Goal: Information Seeking & Learning: Learn about a topic

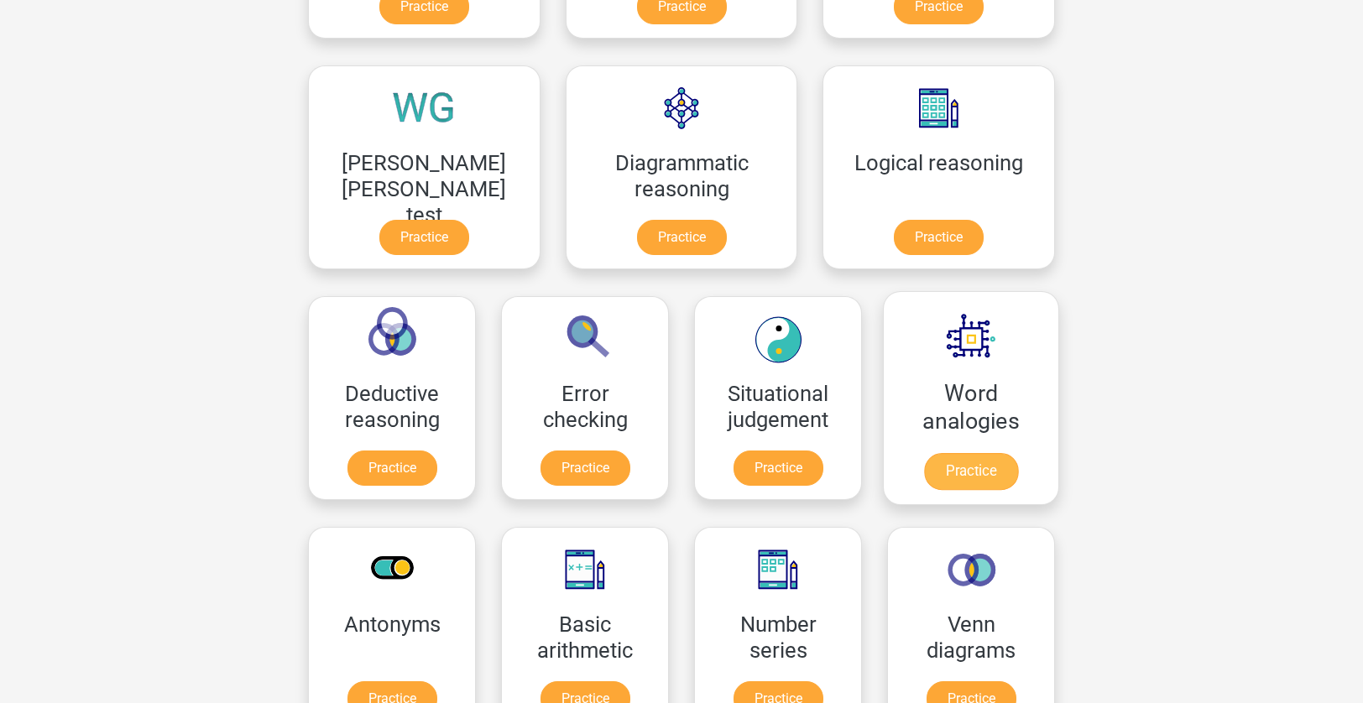
scroll to position [614, 0]
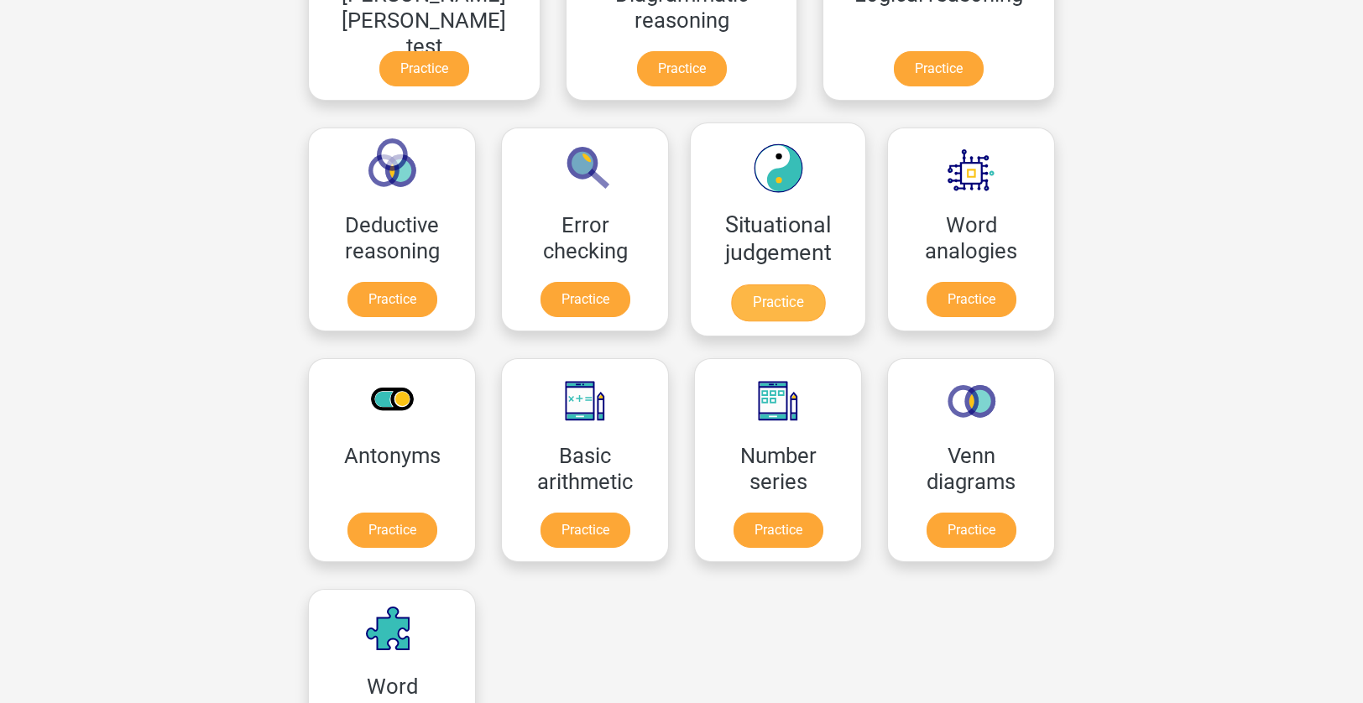
click at [731, 285] on link "Practice" at bounding box center [778, 303] width 94 height 37
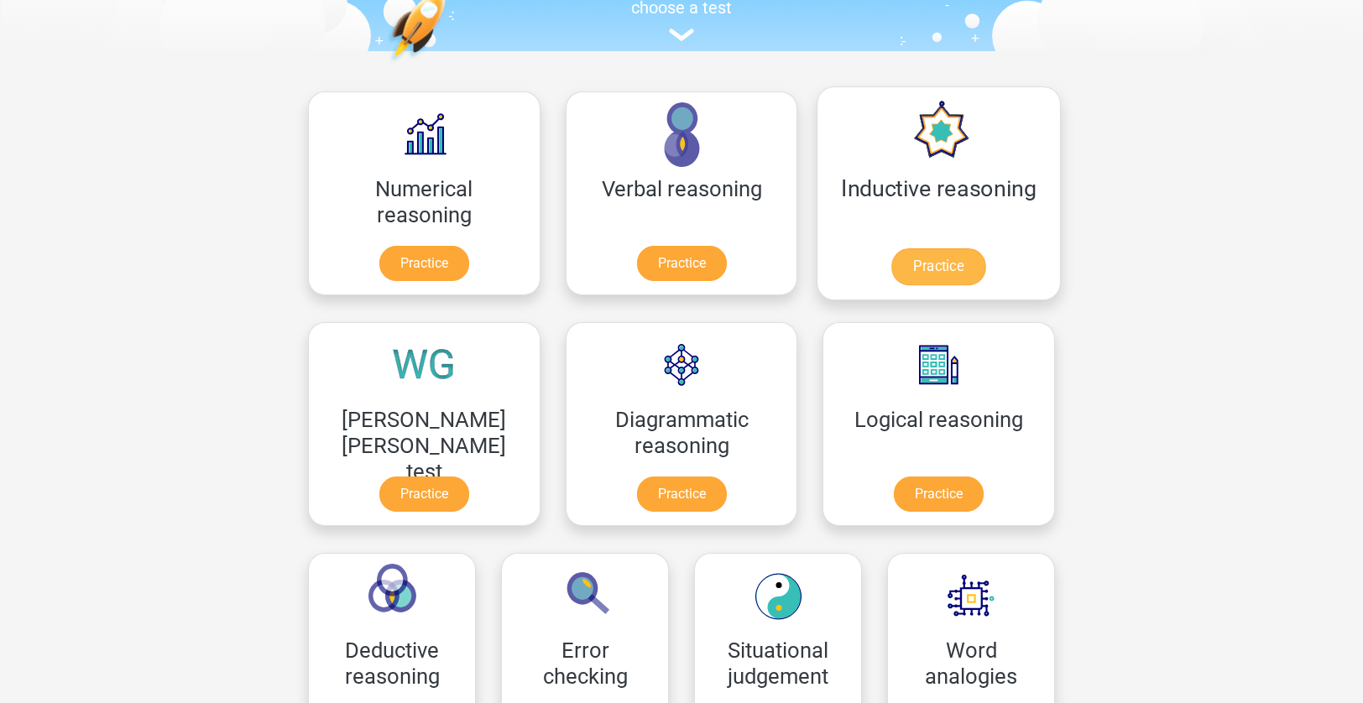
scroll to position [265, 0]
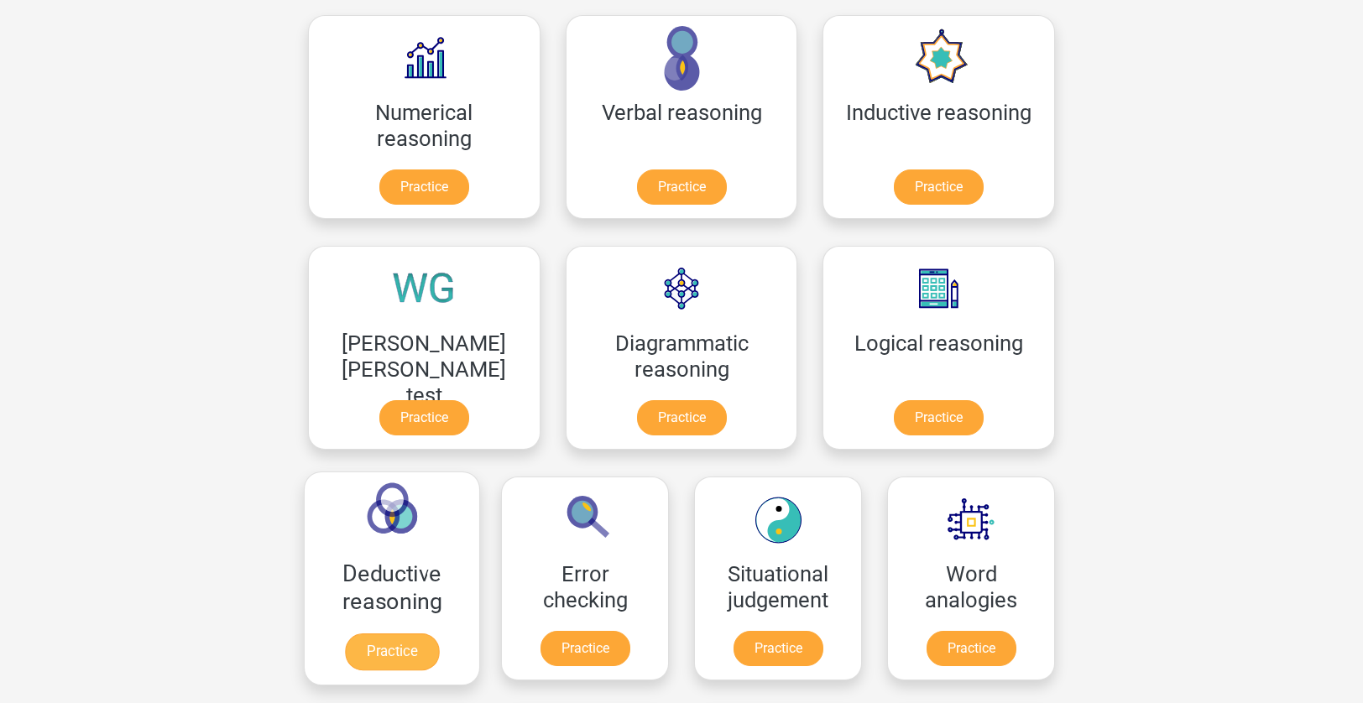
click at [439, 634] on link "Practice" at bounding box center [392, 652] width 94 height 37
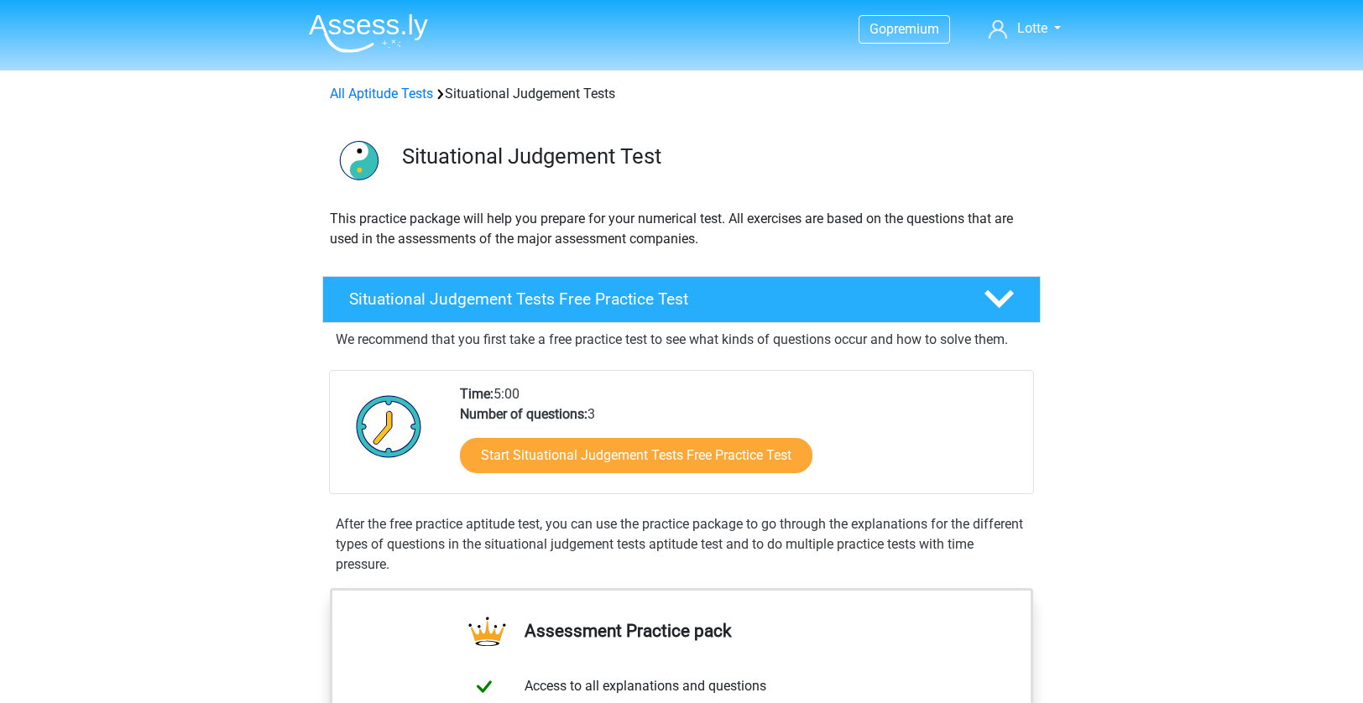
scroll to position [95, 0]
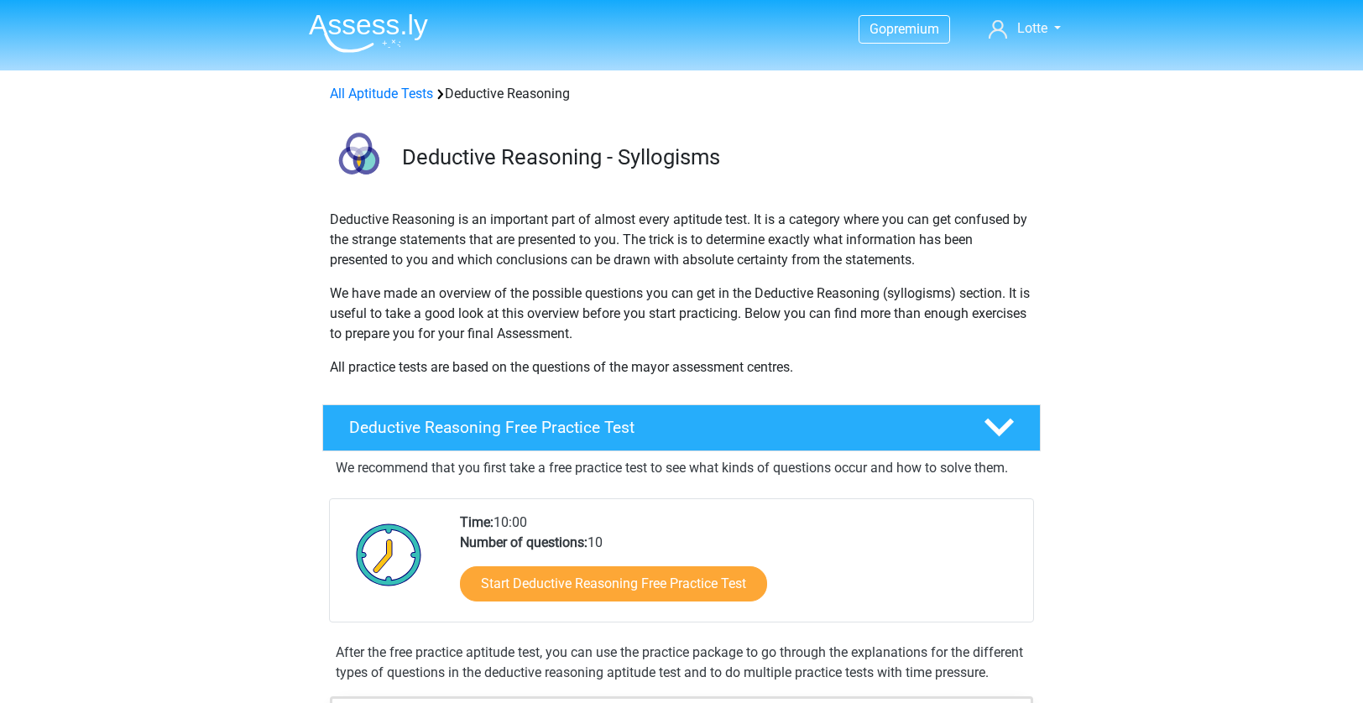
scroll to position [348, 0]
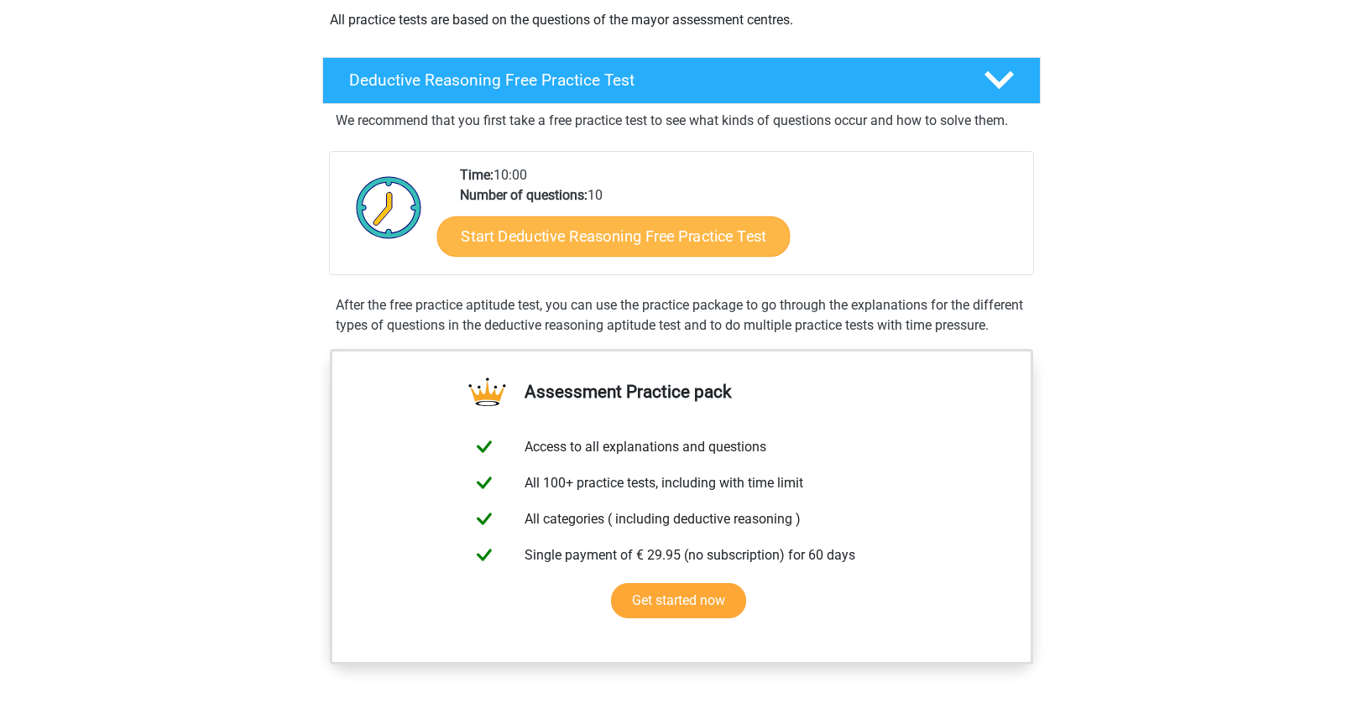
click at [679, 247] on link "Start Deductive Reasoning Free Practice Test" at bounding box center [613, 236] width 353 height 40
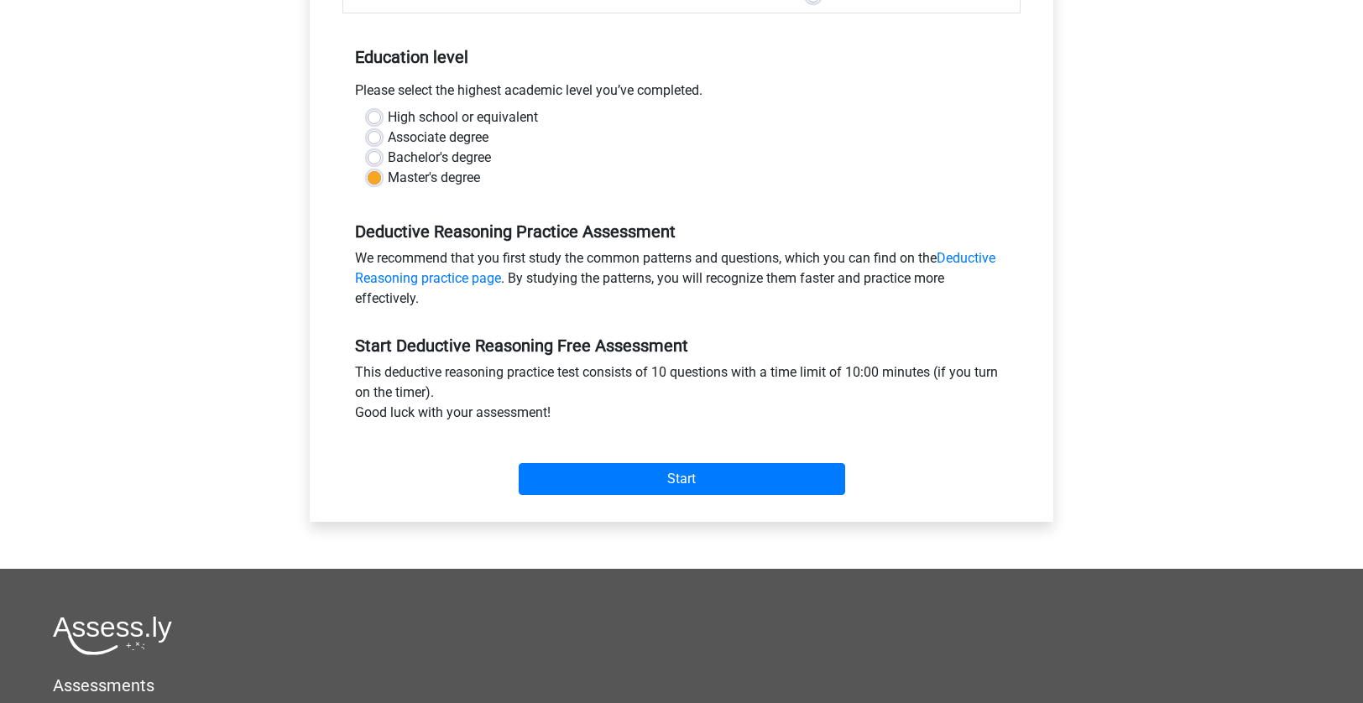
scroll to position [526, 0]
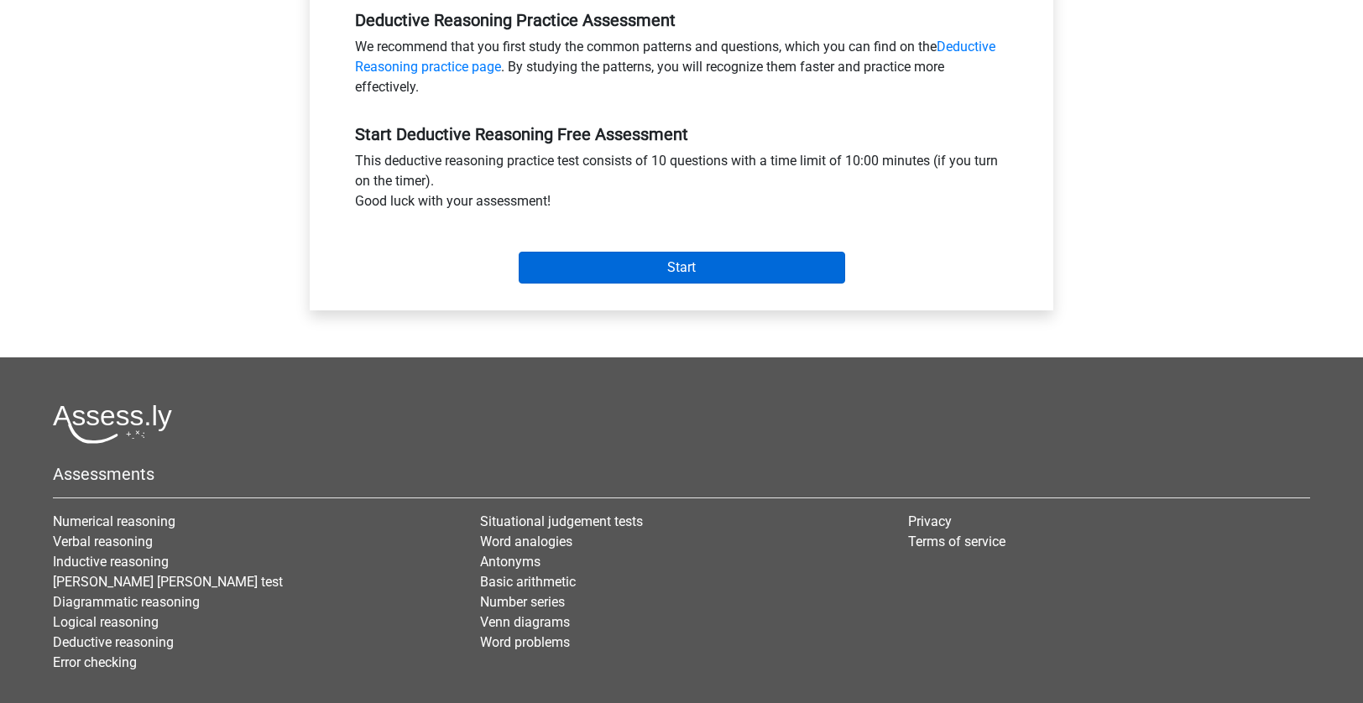
click at [689, 278] on input "Start" at bounding box center [682, 268] width 327 height 32
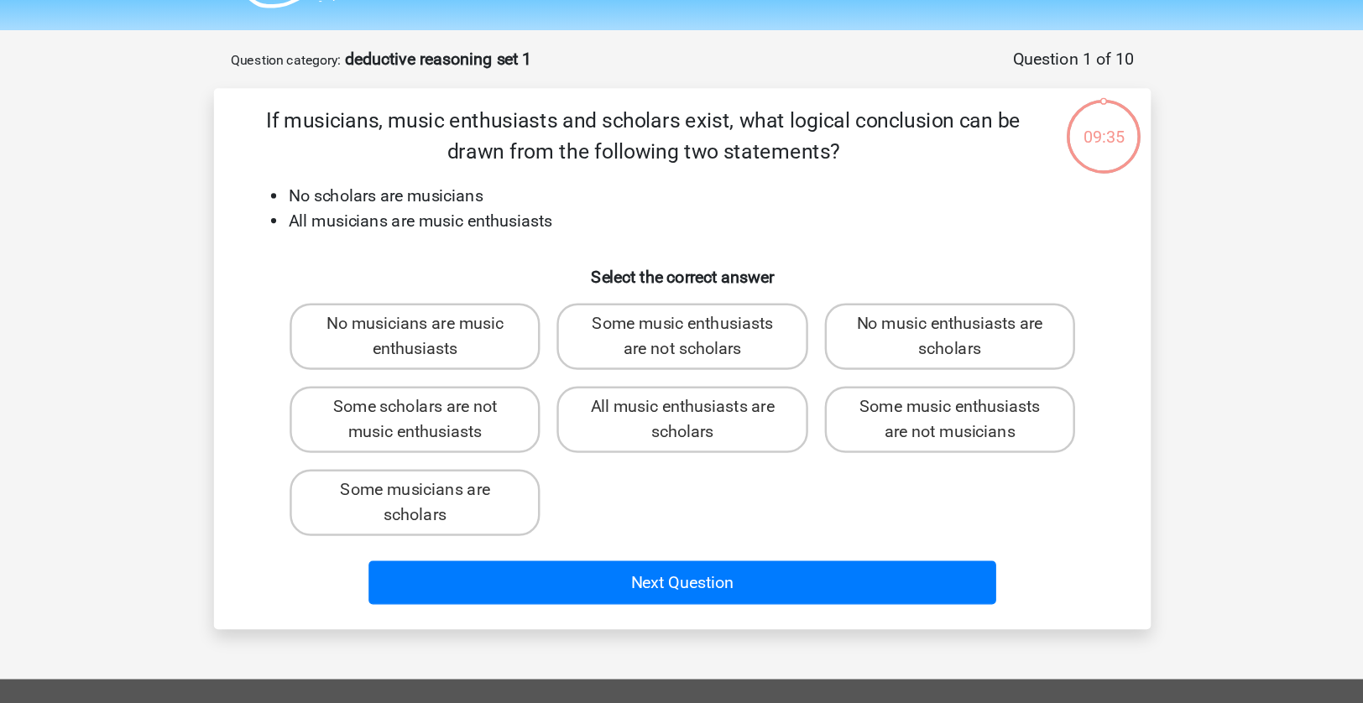
click at [594, 300] on div "Some music enthusiasts are not scholars" at bounding box center [681, 318] width 216 height 67
click at [587, 291] on label "Some music enthusiasts are not scholars" at bounding box center [681, 318] width 202 height 54
click at [682, 308] on input "Some music enthusiasts are not scholars" at bounding box center [687, 313] width 11 height 11
radio input "true"
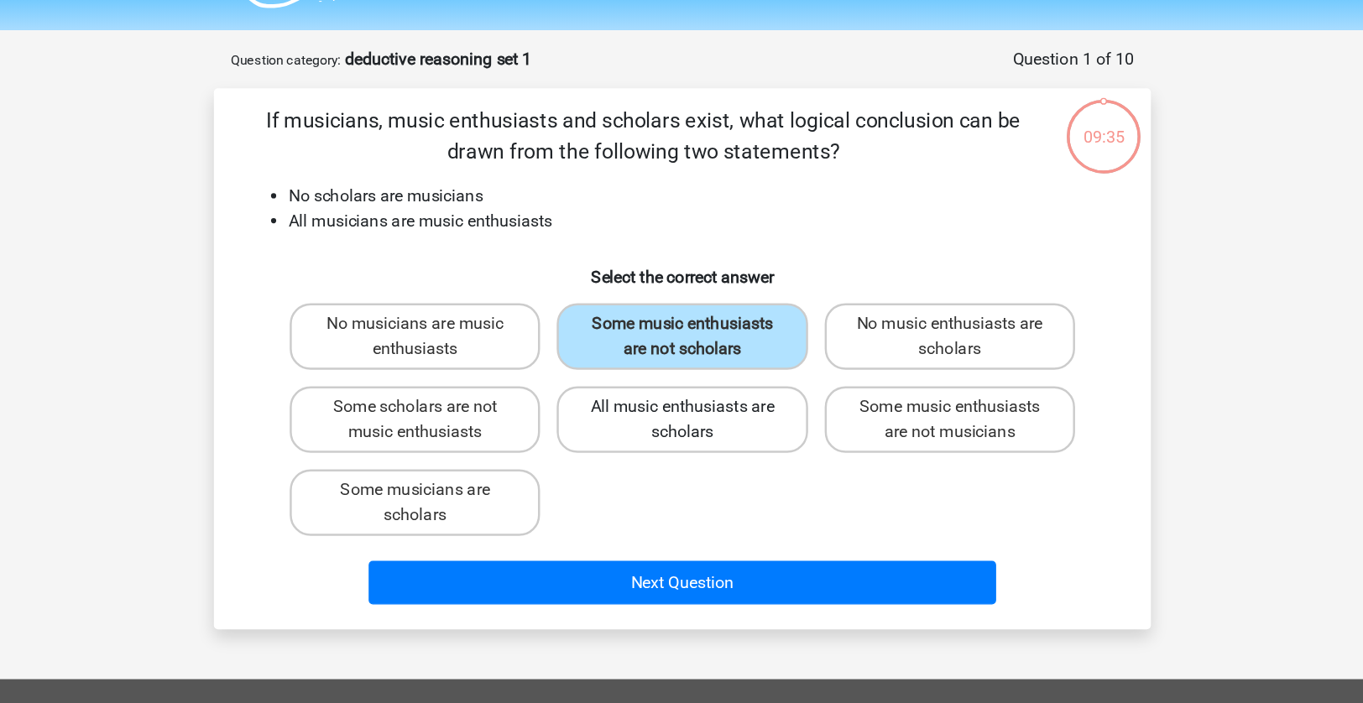
click at [584, 358] on label "All music enthusiasts are scholars" at bounding box center [681, 385] width 202 height 54
click at [682, 375] on input "All music enthusiasts are scholars" at bounding box center [687, 380] width 11 height 11
radio input "true"
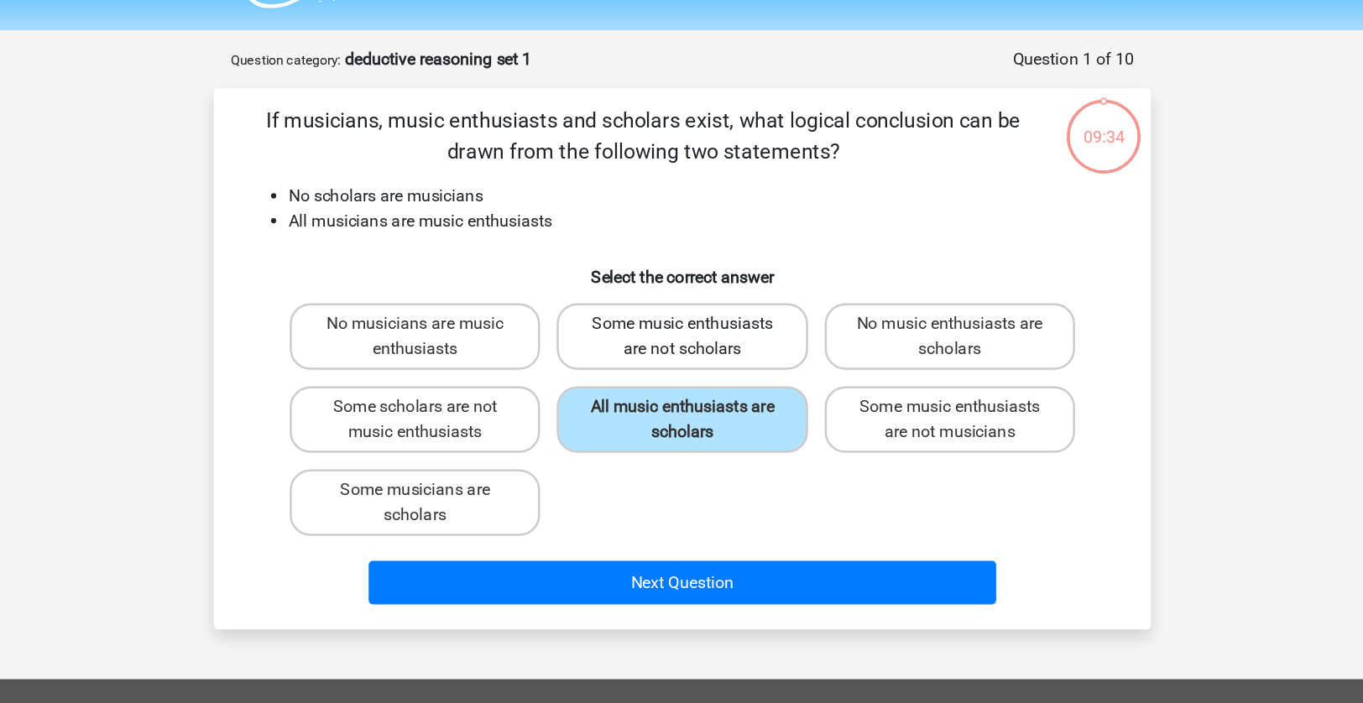
click at [585, 291] on label "Some music enthusiasts are not scholars" at bounding box center [681, 318] width 202 height 54
click at [682, 308] on input "Some music enthusiasts are not scholars" at bounding box center [687, 313] width 11 height 11
radio input "true"
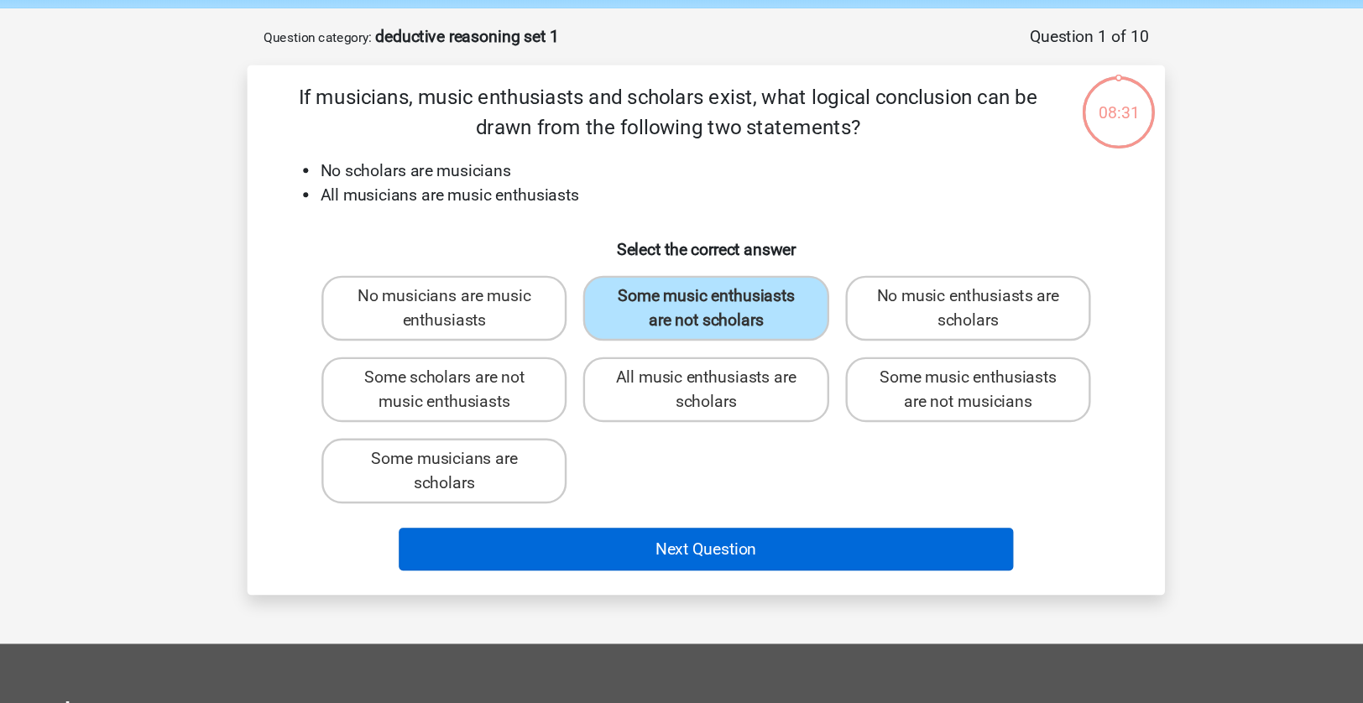
click at [771, 499] on button "Next Question" at bounding box center [682, 516] width 508 height 35
click at [625, 499] on button "Next Question" at bounding box center [682, 516] width 508 height 35
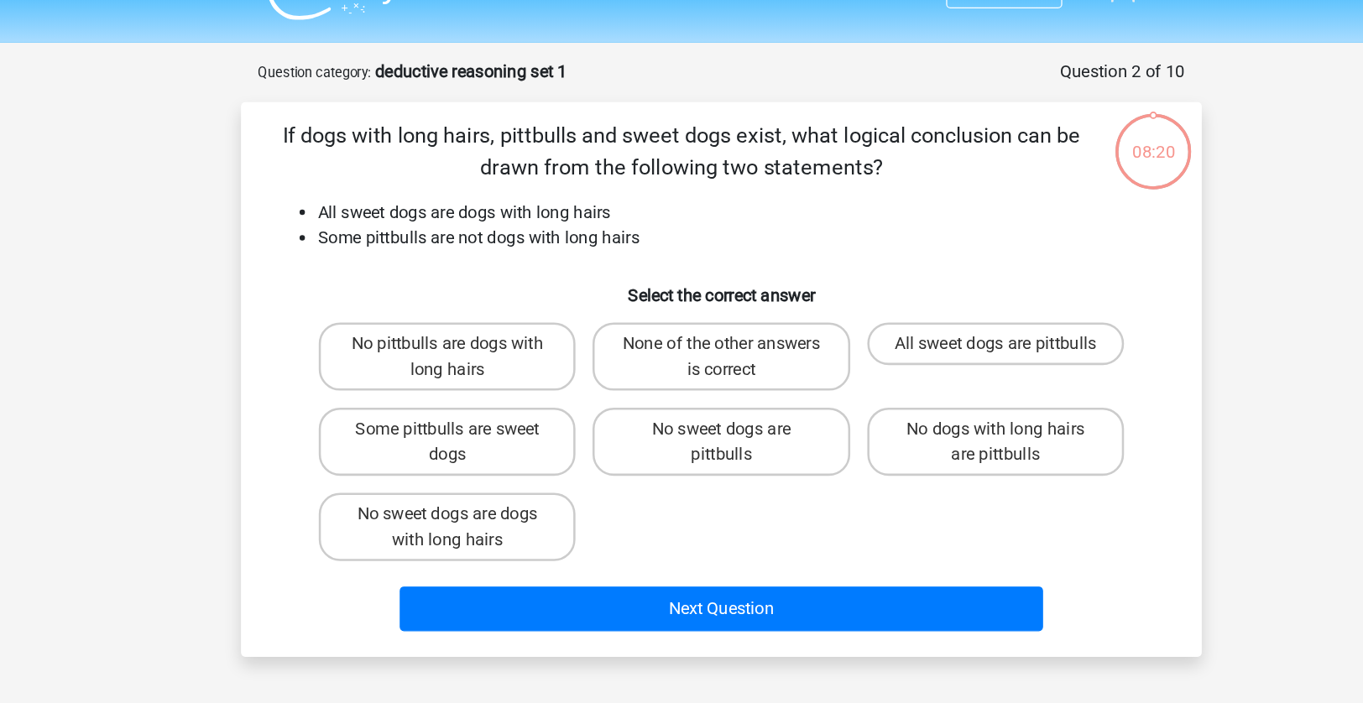
scroll to position [1, 0]
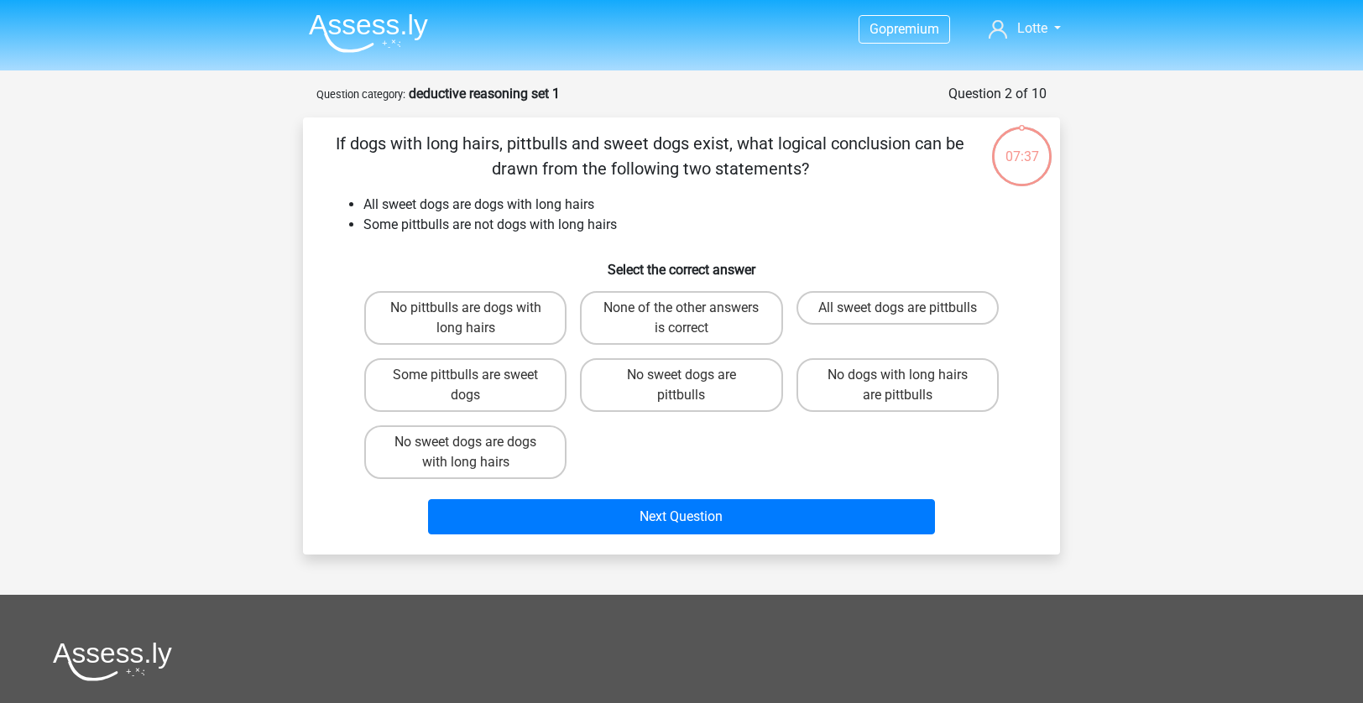
click at [734, 348] on div "None of the other answers is correct" at bounding box center [681, 318] width 216 height 67
click at [730, 374] on label "No sweet dogs are pittbulls" at bounding box center [681, 385] width 202 height 54
click at [693, 375] on input "No sweet dogs are pittbulls" at bounding box center [687, 380] width 11 height 11
radio input "true"
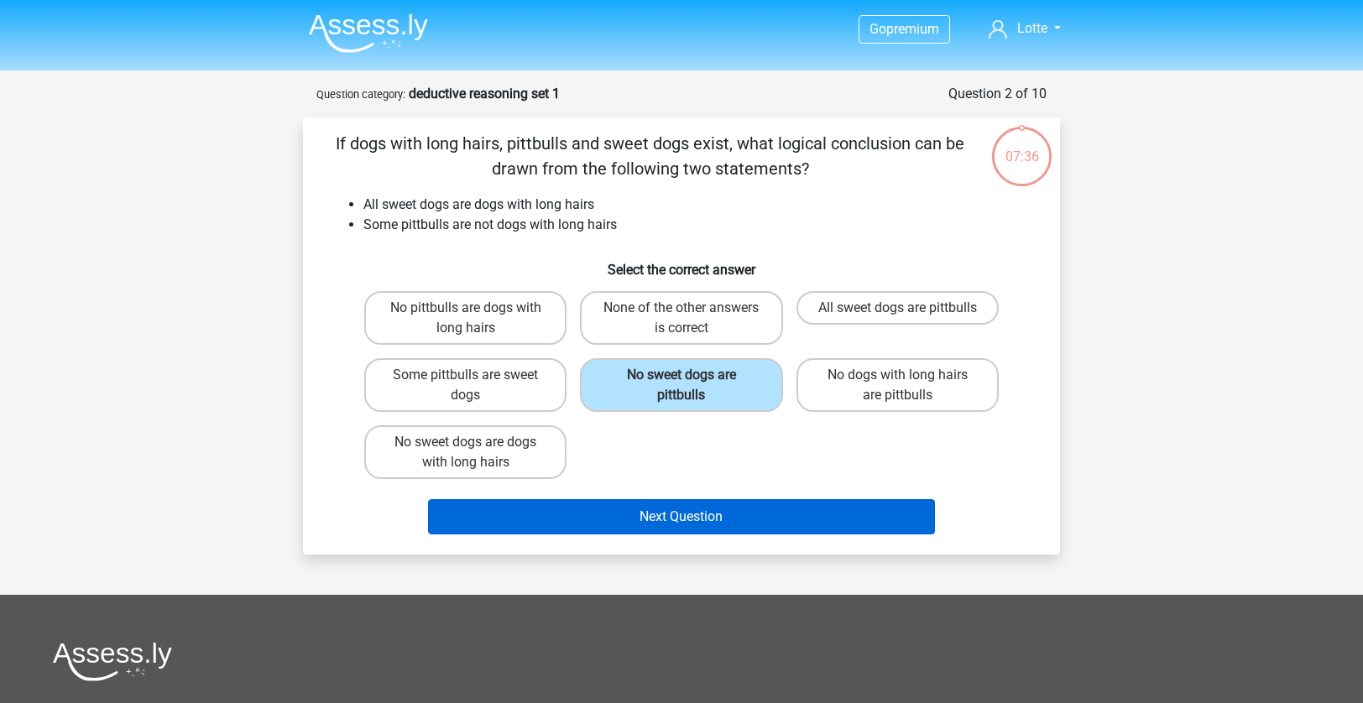
click at [720, 502] on button "Next Question" at bounding box center [682, 516] width 508 height 35
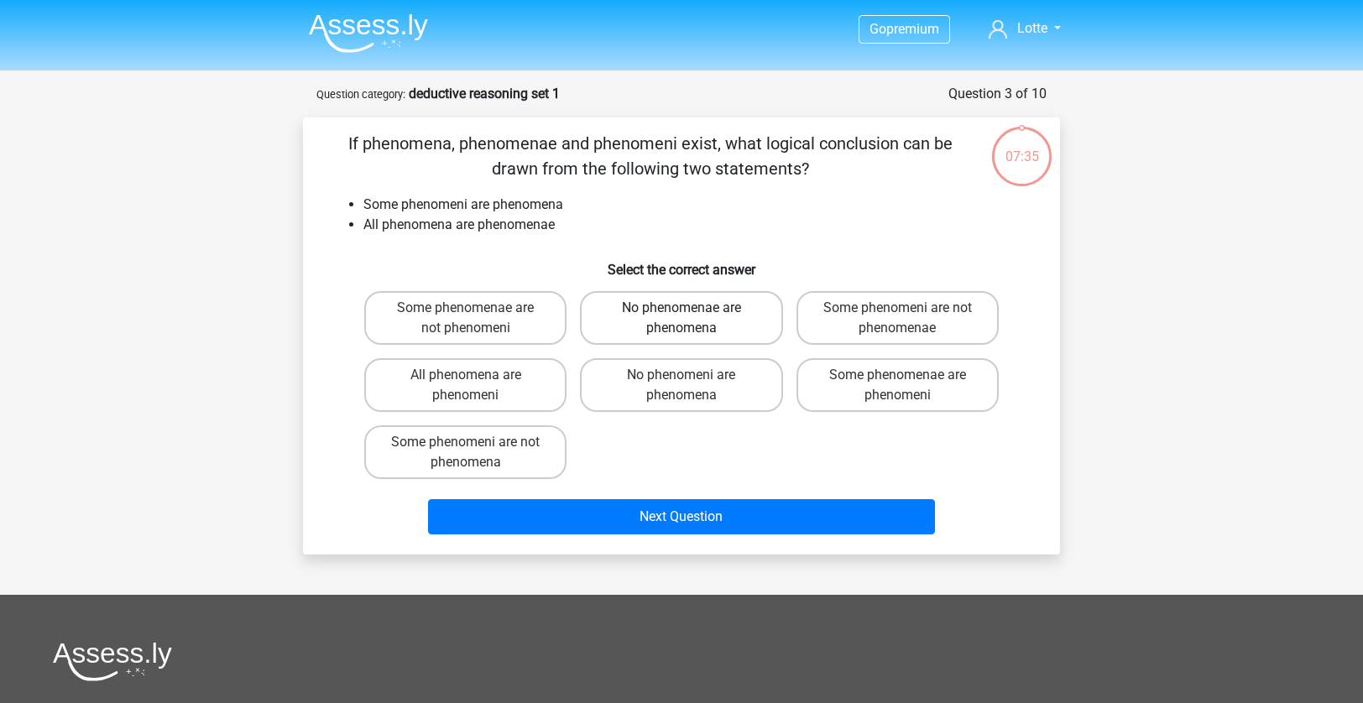
click at [757, 299] on label "No phenomenae are phenomena" at bounding box center [681, 318] width 202 height 54
click at [693, 308] on input "No phenomenae are phenomena" at bounding box center [687, 313] width 11 height 11
radio input "true"
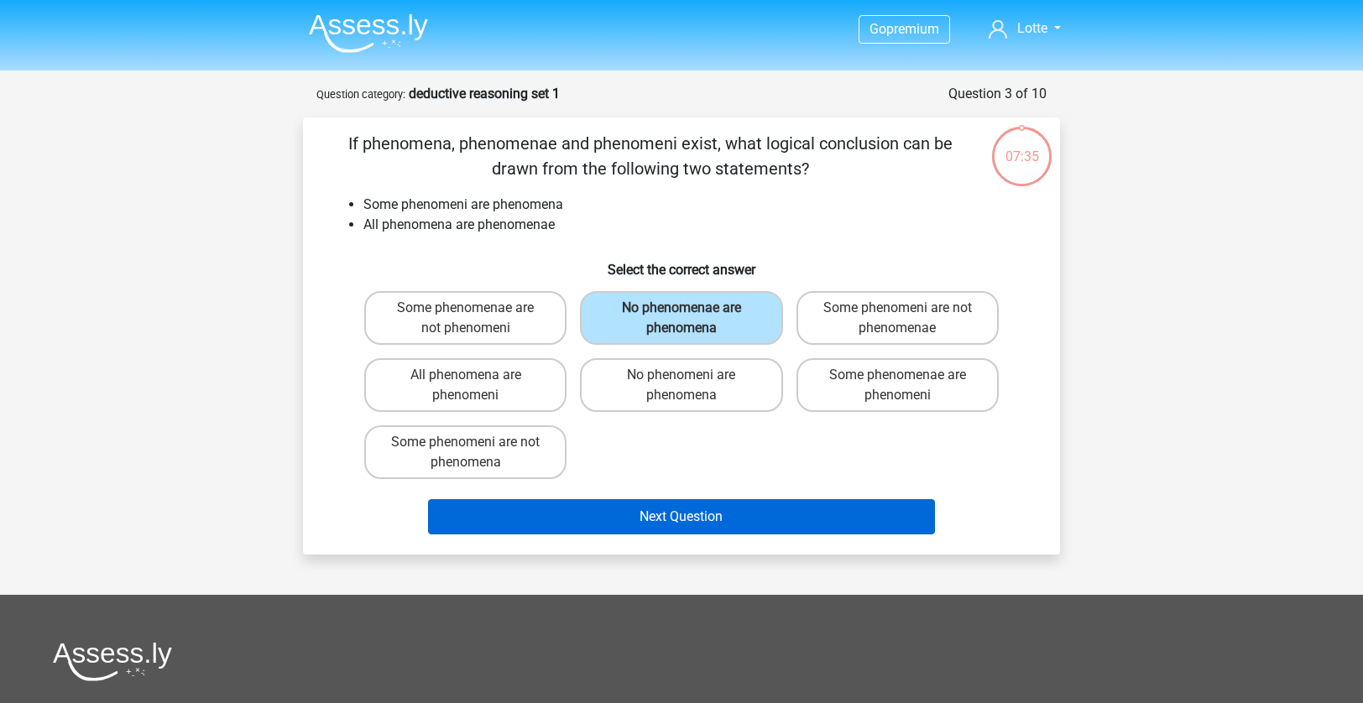
click at [730, 534] on button "Next Question" at bounding box center [682, 516] width 508 height 35
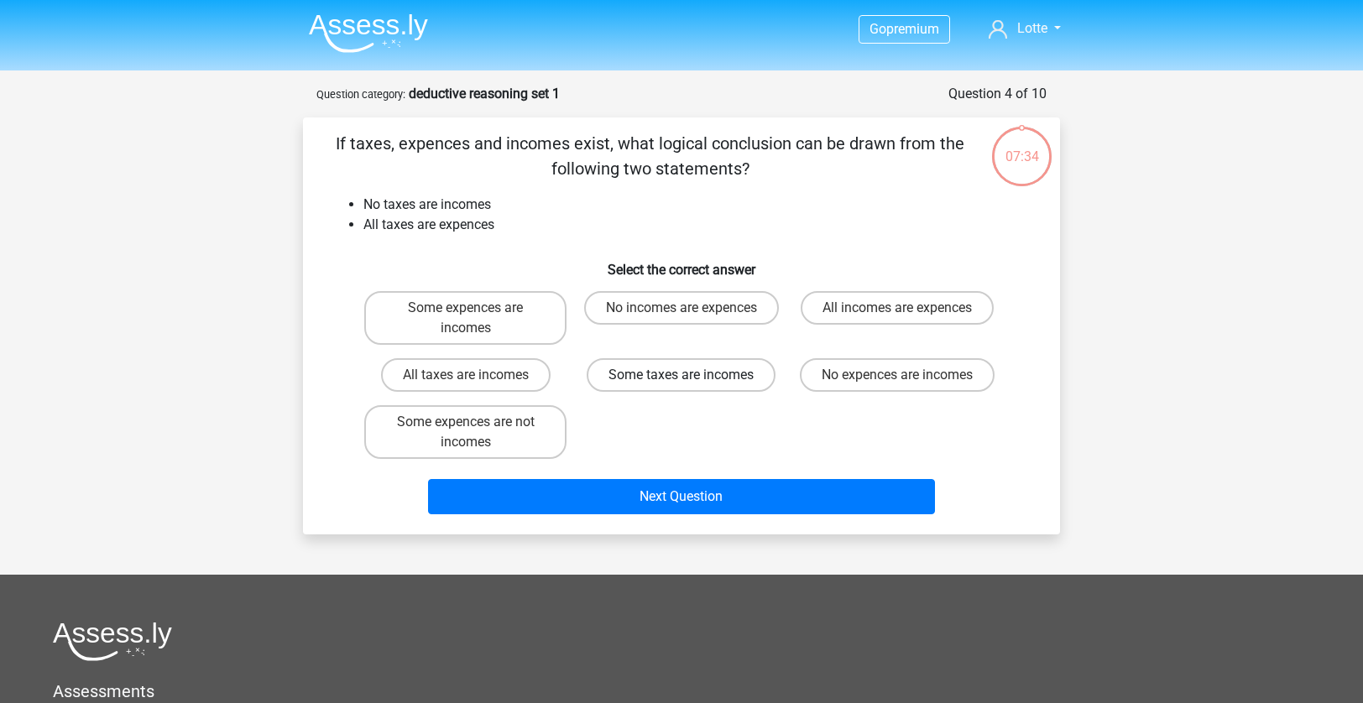
click at [750, 385] on label "Some taxes are incomes" at bounding box center [681, 375] width 189 height 34
click at [693, 385] on input "Some taxes are incomes" at bounding box center [687, 380] width 11 height 11
radio input "true"
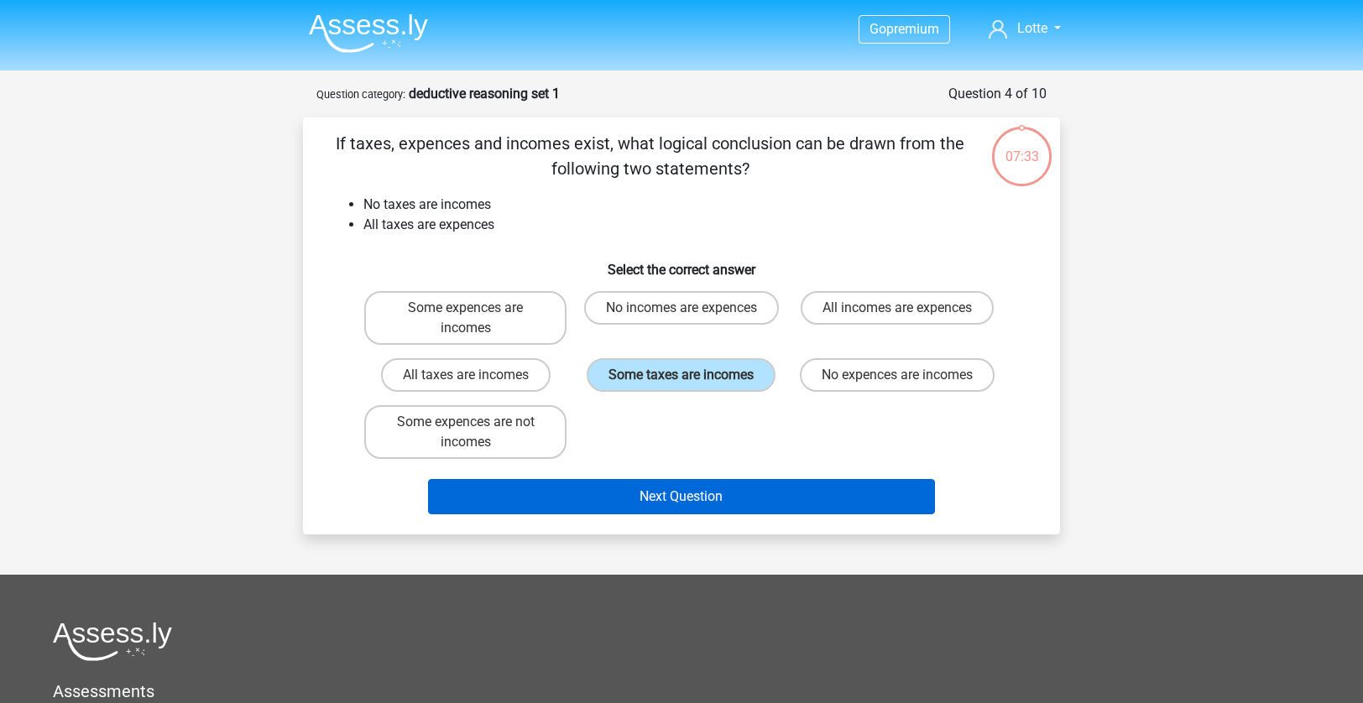
click at [743, 492] on button "Next Question" at bounding box center [682, 496] width 508 height 35
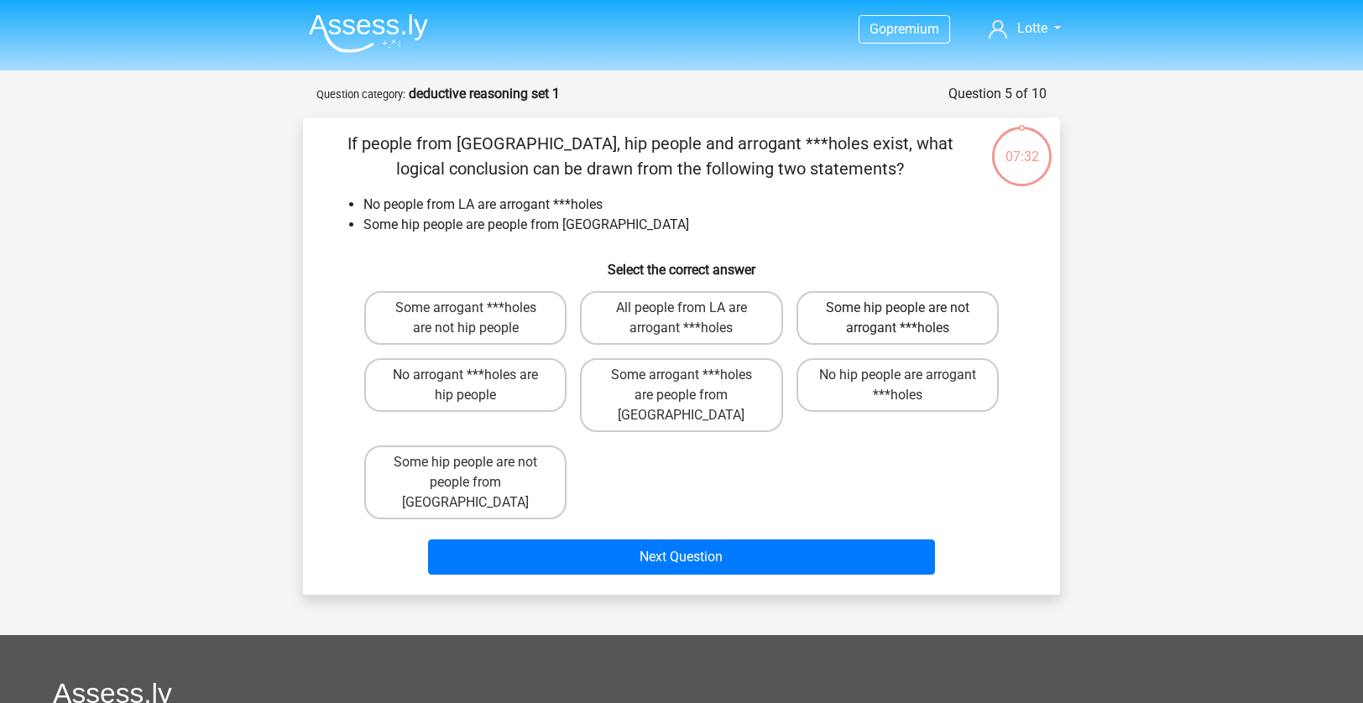
click at [848, 318] on label "Some hip people are not arrogant ***holes" at bounding box center [898, 318] width 202 height 54
click at [897, 318] on input "Some hip people are not arrogant ***holes" at bounding box center [902, 313] width 11 height 11
radio input "true"
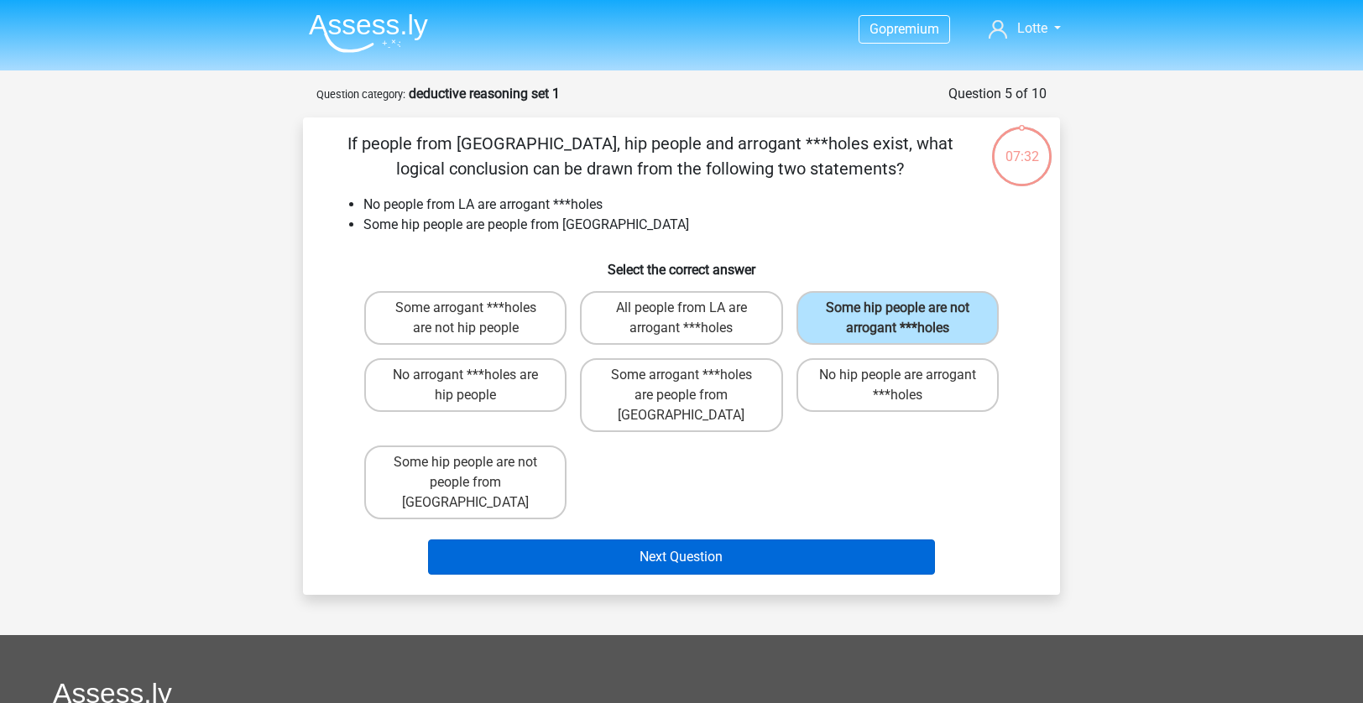
click at [803, 540] on button "Next Question" at bounding box center [682, 557] width 508 height 35
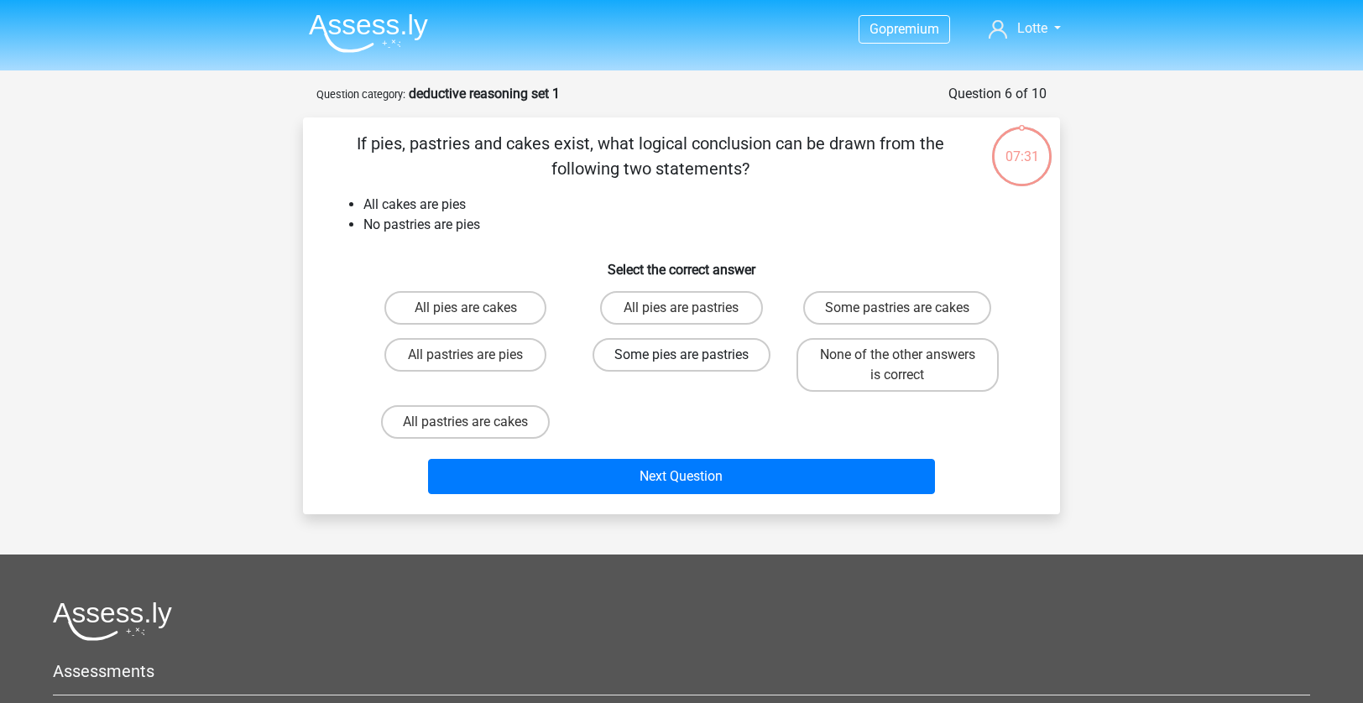
click at [708, 340] on label "Some pies are pastries" at bounding box center [682, 355] width 178 height 34
click at [693, 355] on input "Some pies are pastries" at bounding box center [687, 360] width 11 height 11
radio input "true"
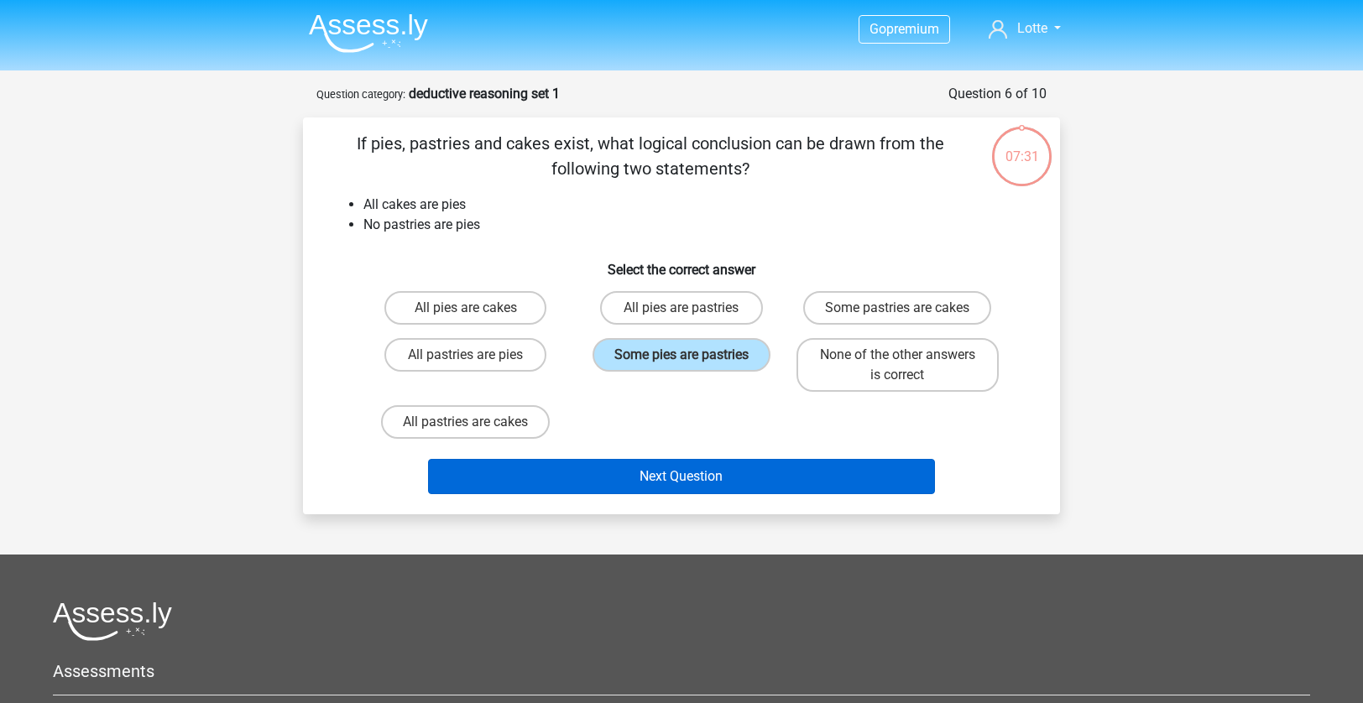
click at [709, 481] on button "Next Question" at bounding box center [682, 476] width 508 height 35
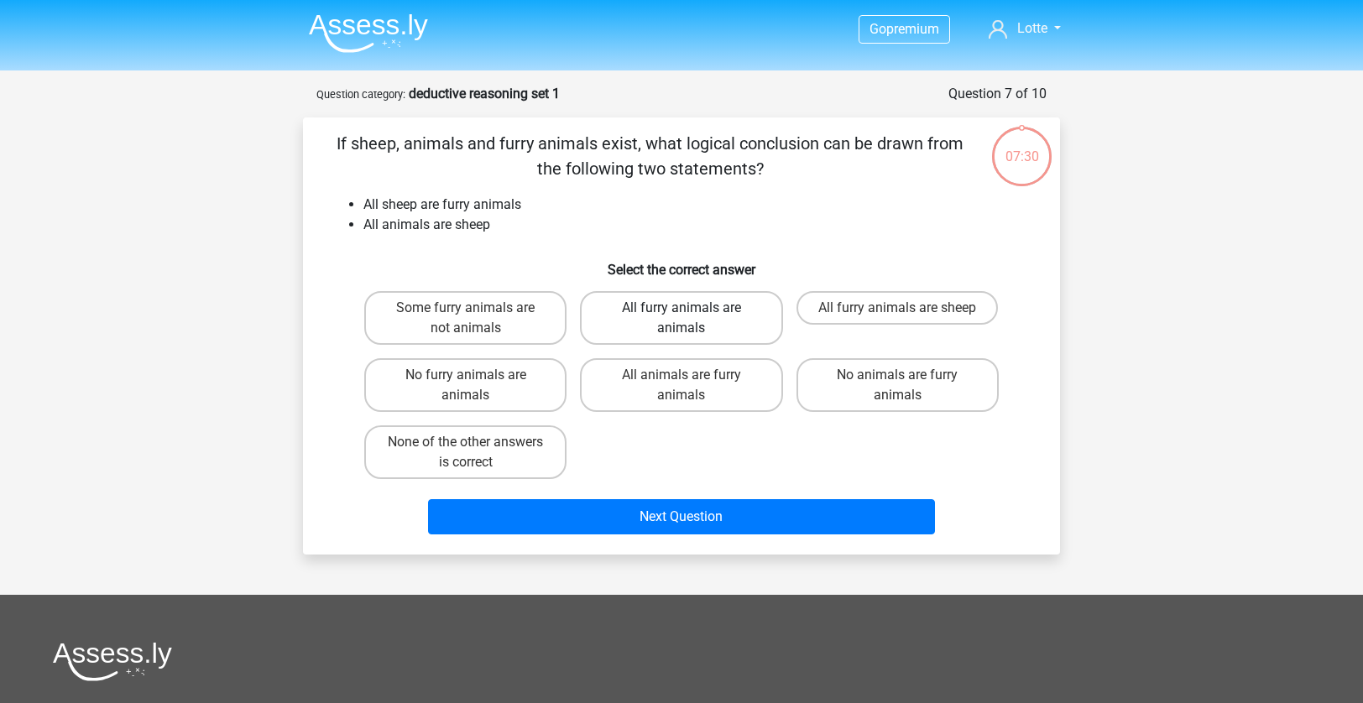
click at [710, 306] on label "All furry animals are animals" at bounding box center [681, 318] width 202 height 54
click at [693, 308] on input "All furry animals are animals" at bounding box center [687, 313] width 11 height 11
radio input "true"
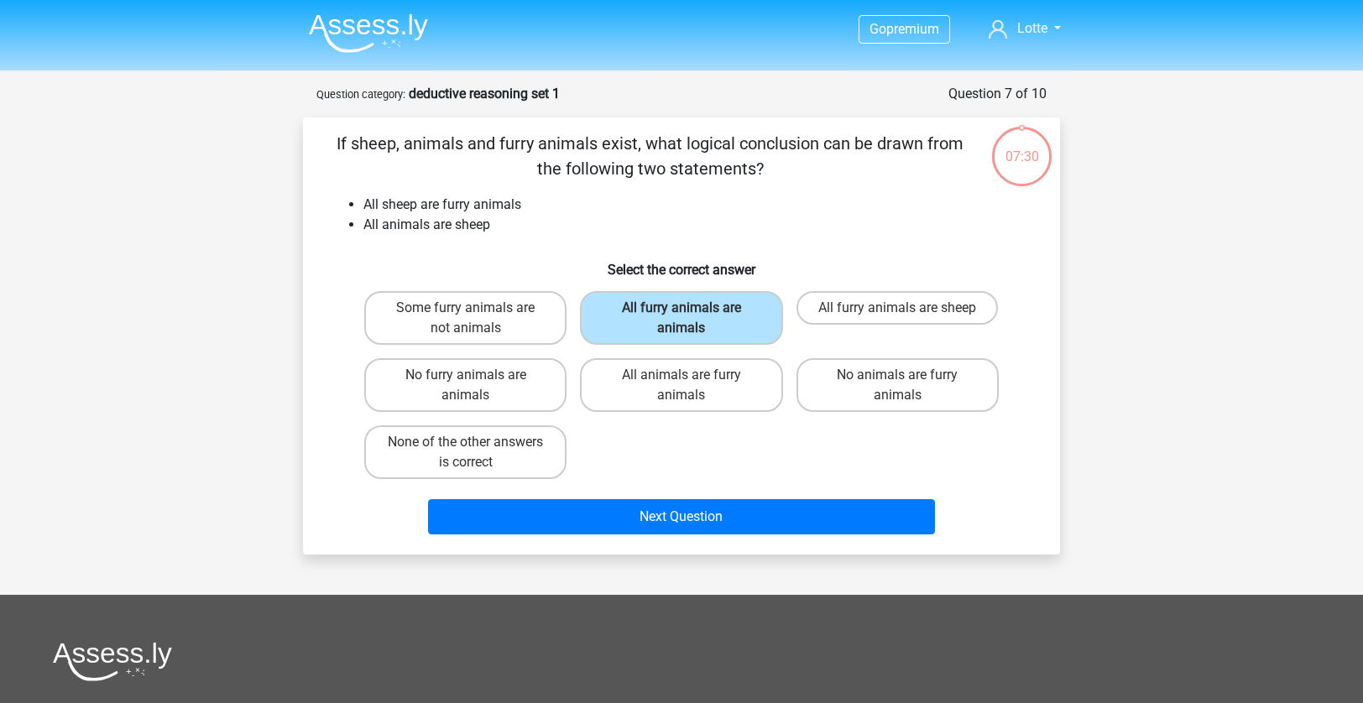
click at [698, 485] on div "Some furry animals are not animals All furry animals are animals All furry anim…" at bounding box center [682, 385] width 648 height 201
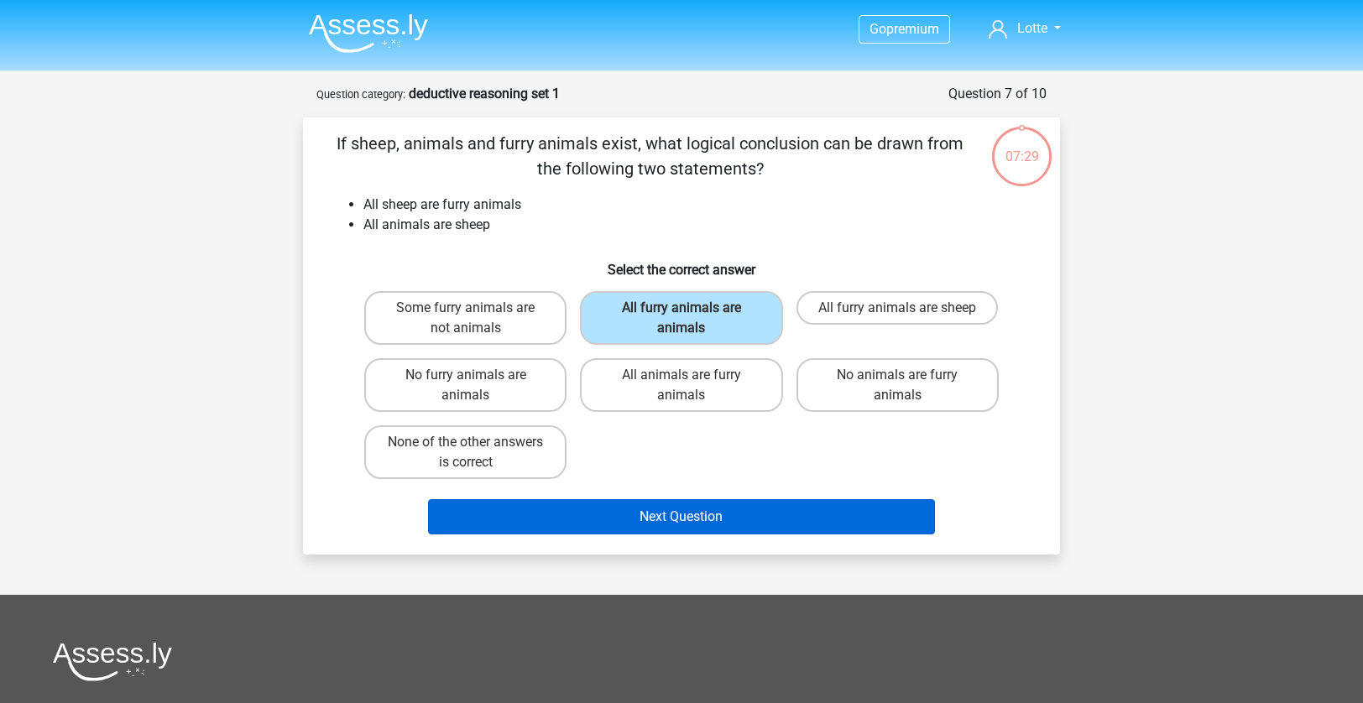
click at [696, 523] on button "Next Question" at bounding box center [682, 516] width 508 height 35
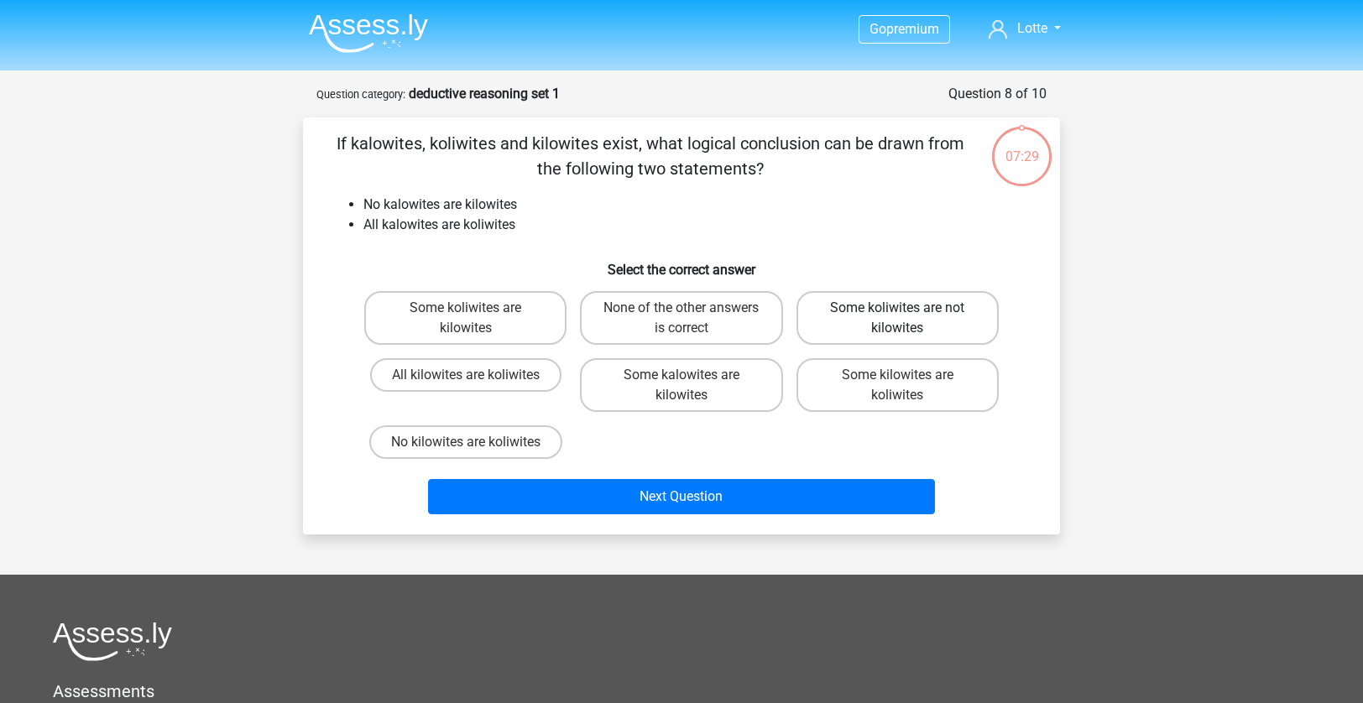
click at [882, 317] on label "Some koliwites are not kilowites" at bounding box center [898, 318] width 202 height 54
click at [897, 317] on input "Some koliwites are not kilowites" at bounding box center [902, 313] width 11 height 11
radio input "true"
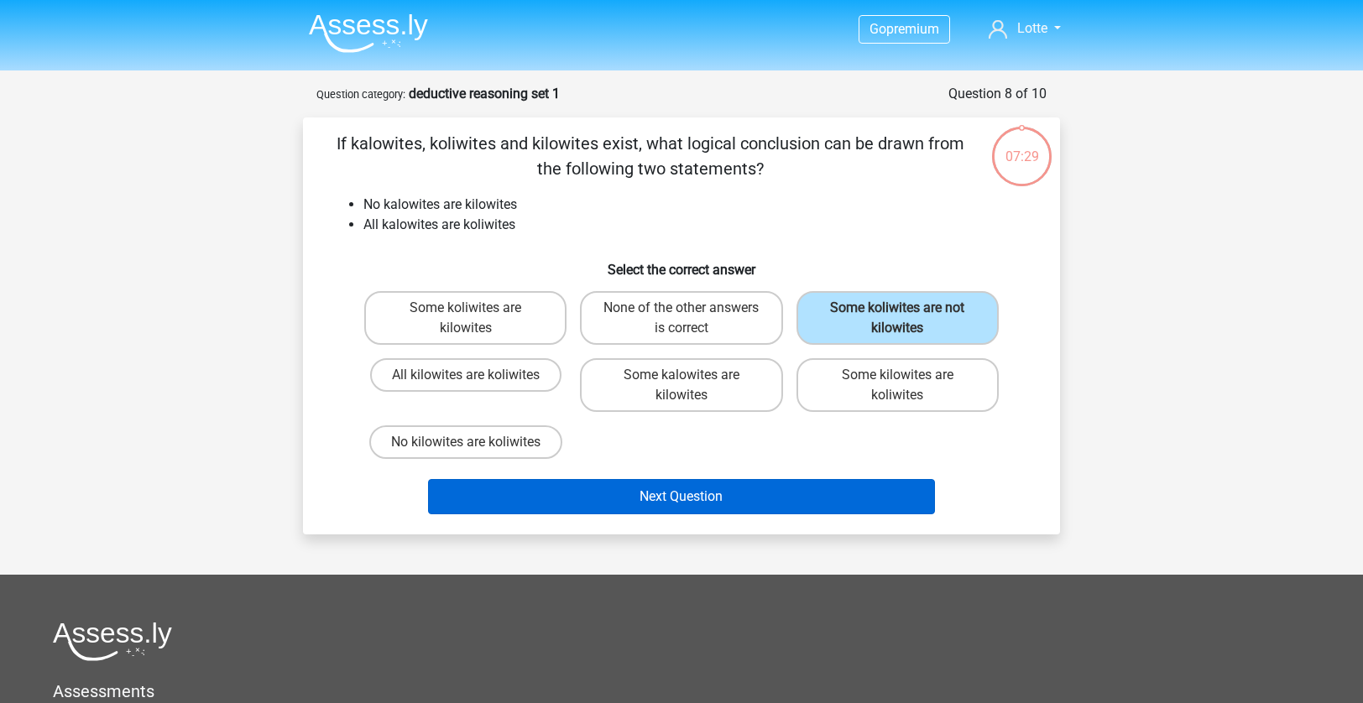
click at [774, 484] on button "Next Question" at bounding box center [682, 496] width 508 height 35
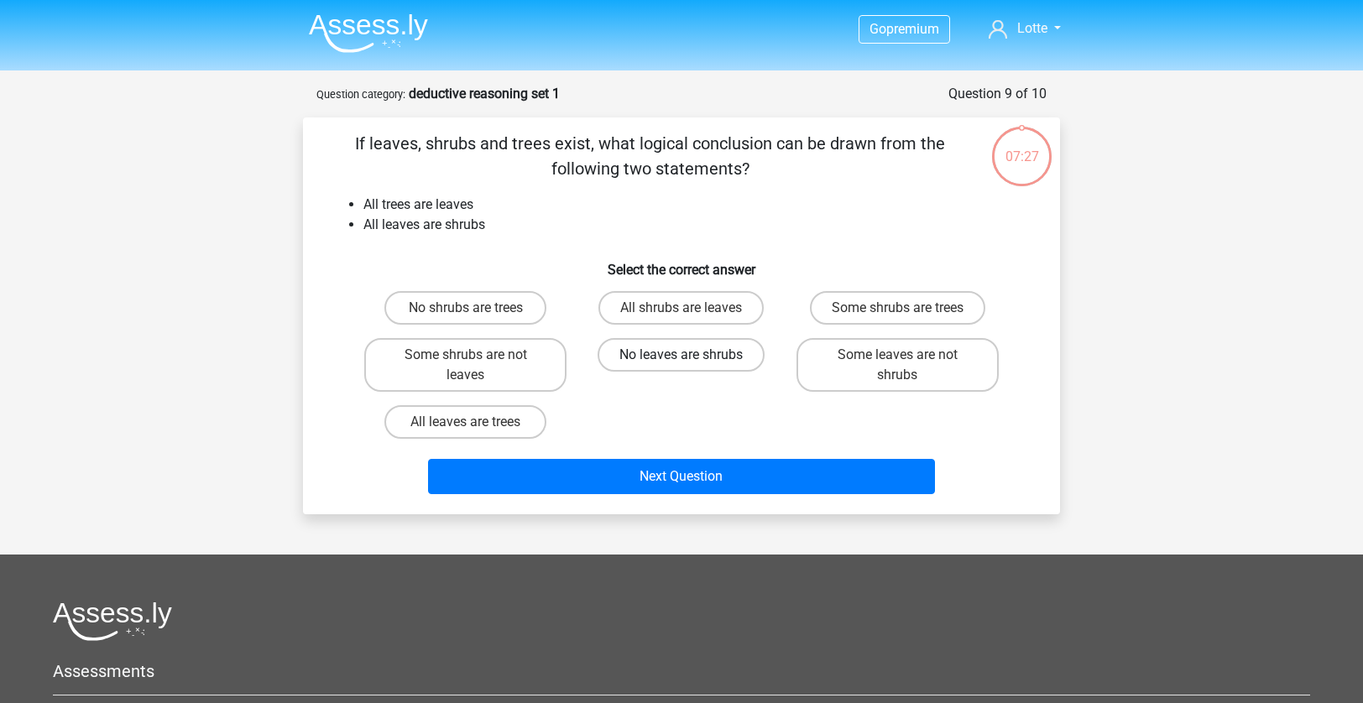
click at [704, 356] on label "No leaves are shrubs" at bounding box center [681, 355] width 167 height 34
click at [693, 356] on input "No leaves are shrubs" at bounding box center [687, 360] width 11 height 11
radio input "true"
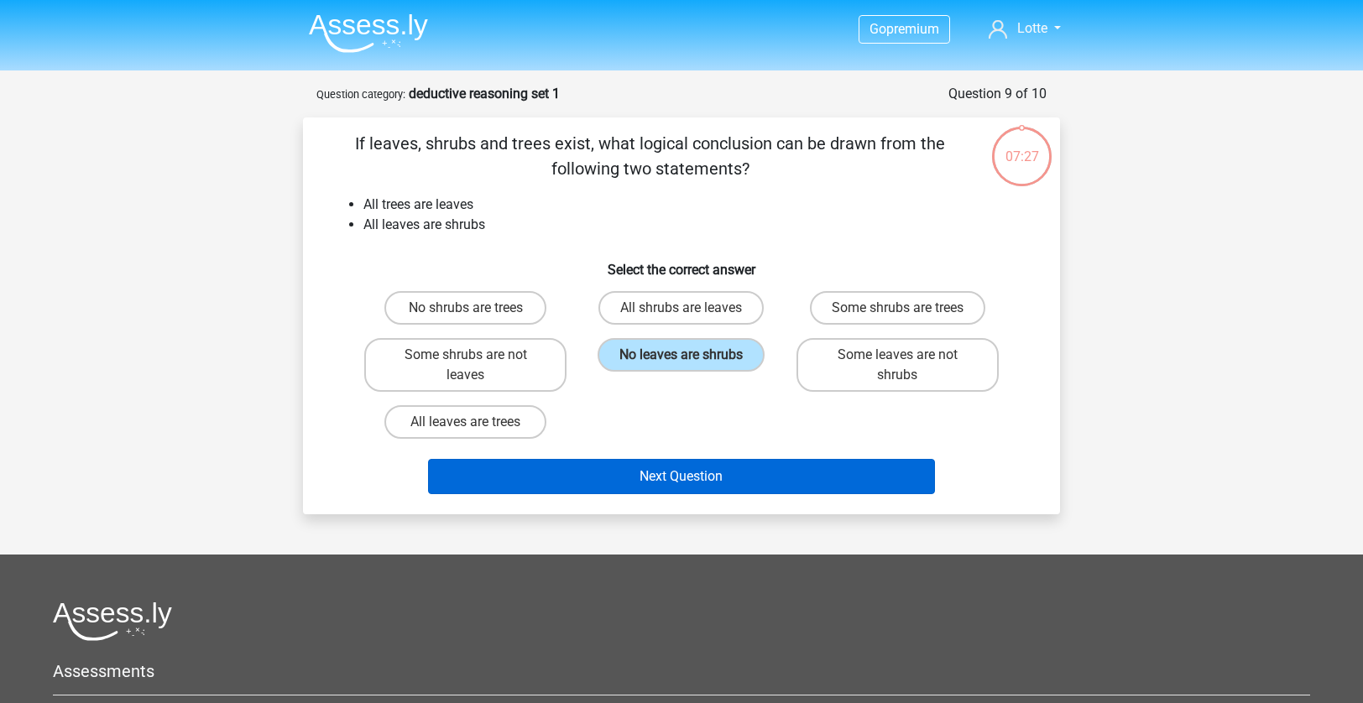
click at [693, 487] on button "Next Question" at bounding box center [682, 476] width 508 height 35
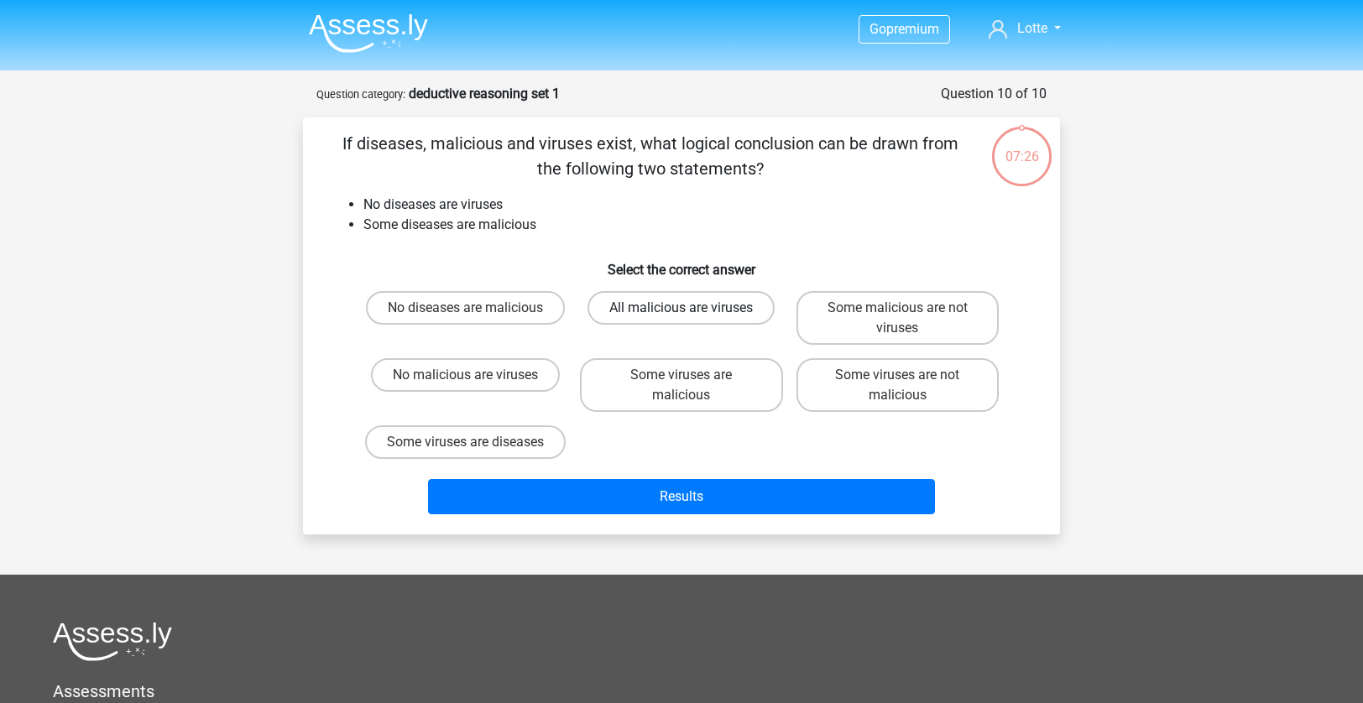
click at [714, 315] on label "All malicious are viruses" at bounding box center [681, 308] width 187 height 34
click at [693, 315] on input "All malicious are viruses" at bounding box center [687, 313] width 11 height 11
radio input "true"
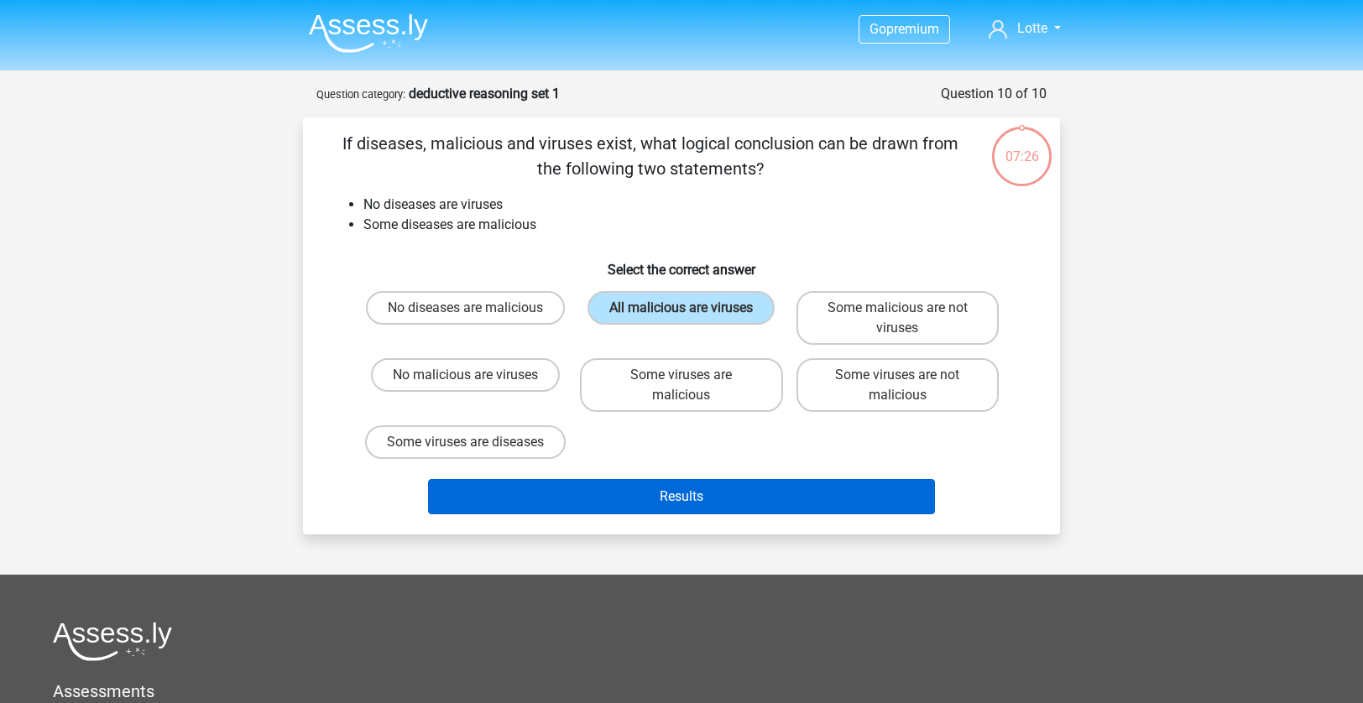
click at [705, 515] on button "Results" at bounding box center [682, 496] width 508 height 35
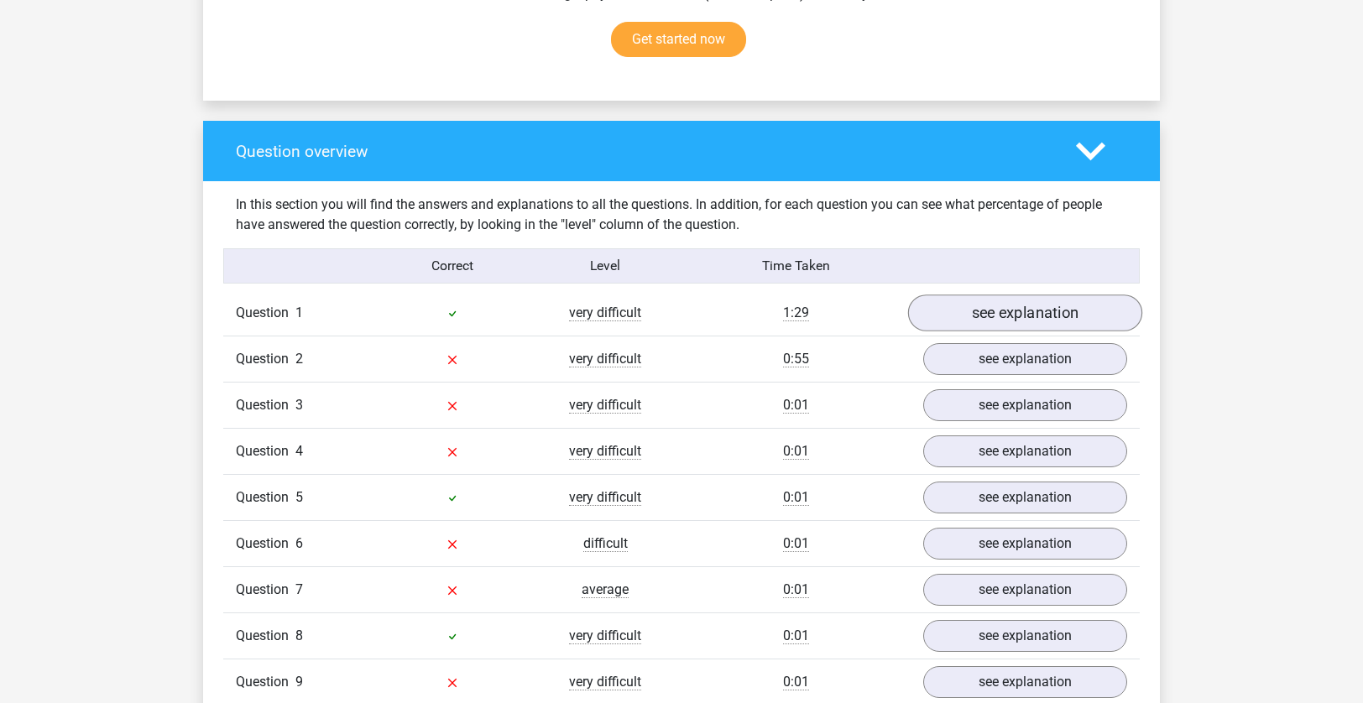
click at [1064, 316] on link "see explanation" at bounding box center [1025, 313] width 234 height 37
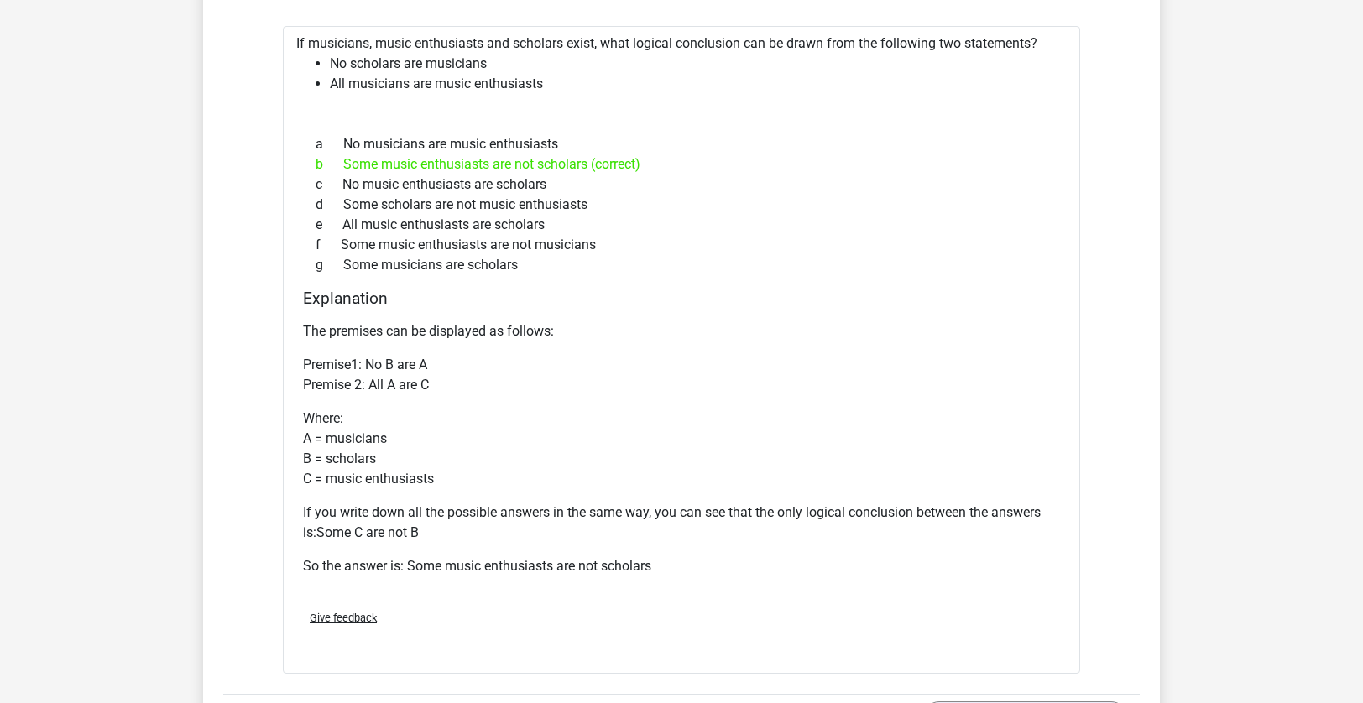
scroll to position [2049, 0]
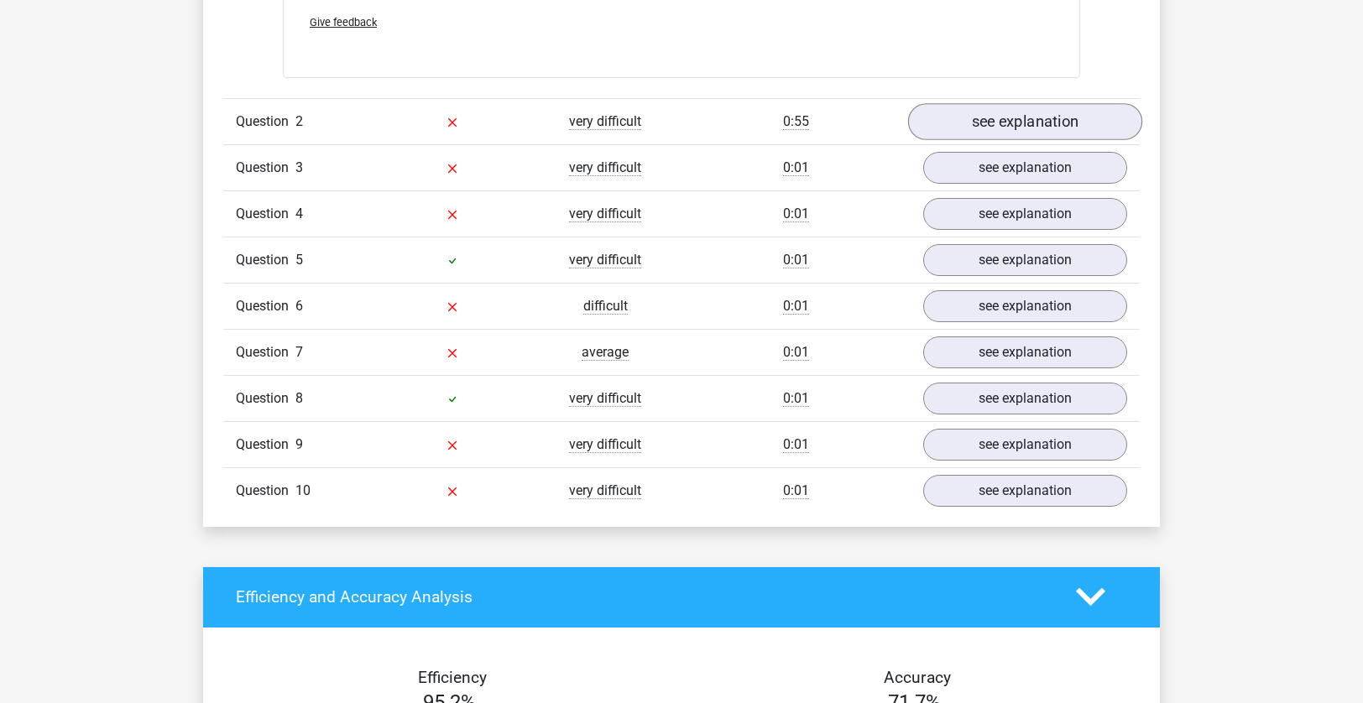
click at [1017, 116] on link "see explanation" at bounding box center [1025, 121] width 234 height 37
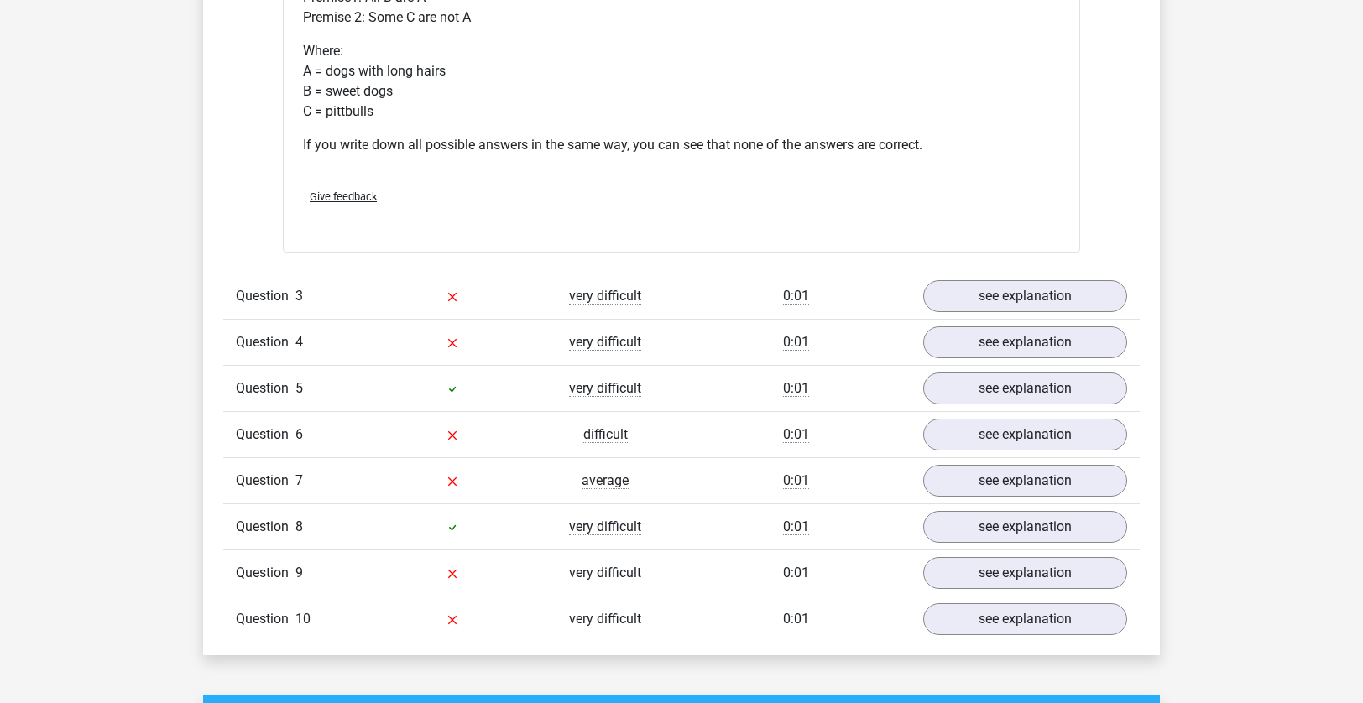
scroll to position [2616, 0]
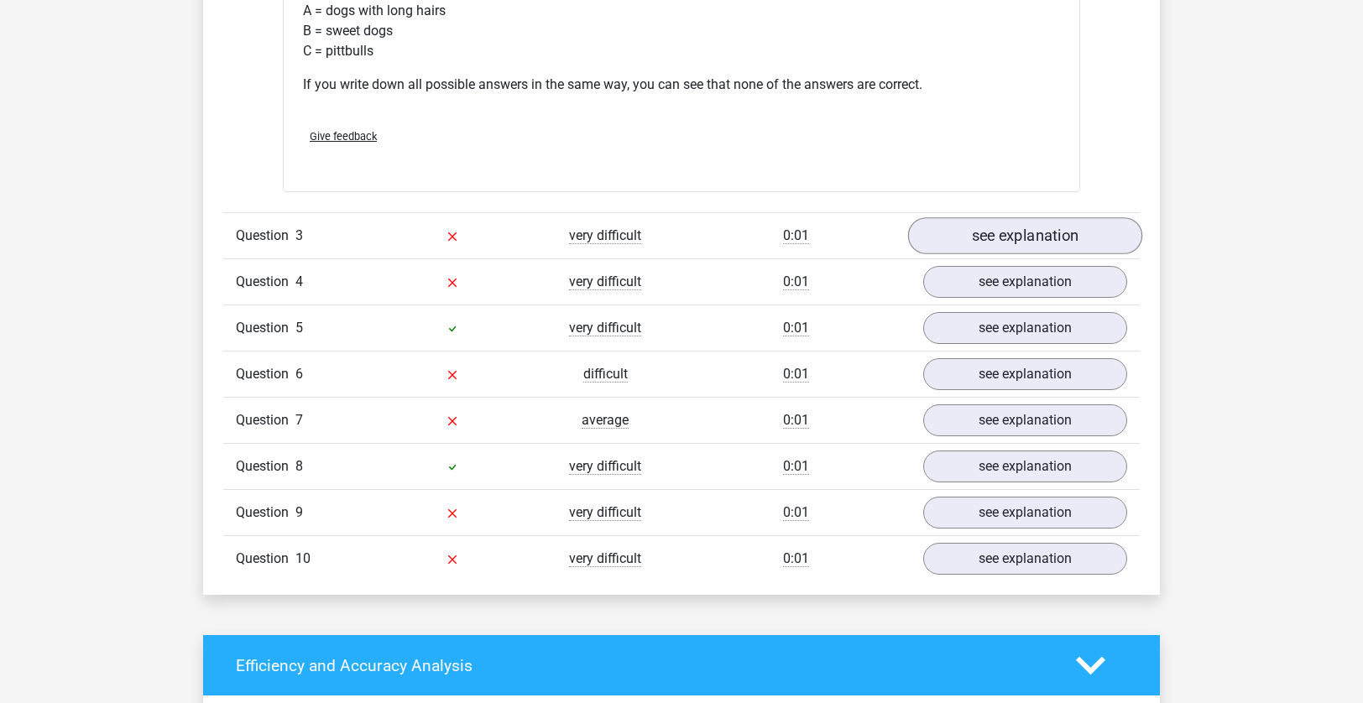
click at [974, 240] on link "see explanation" at bounding box center [1025, 235] width 234 height 37
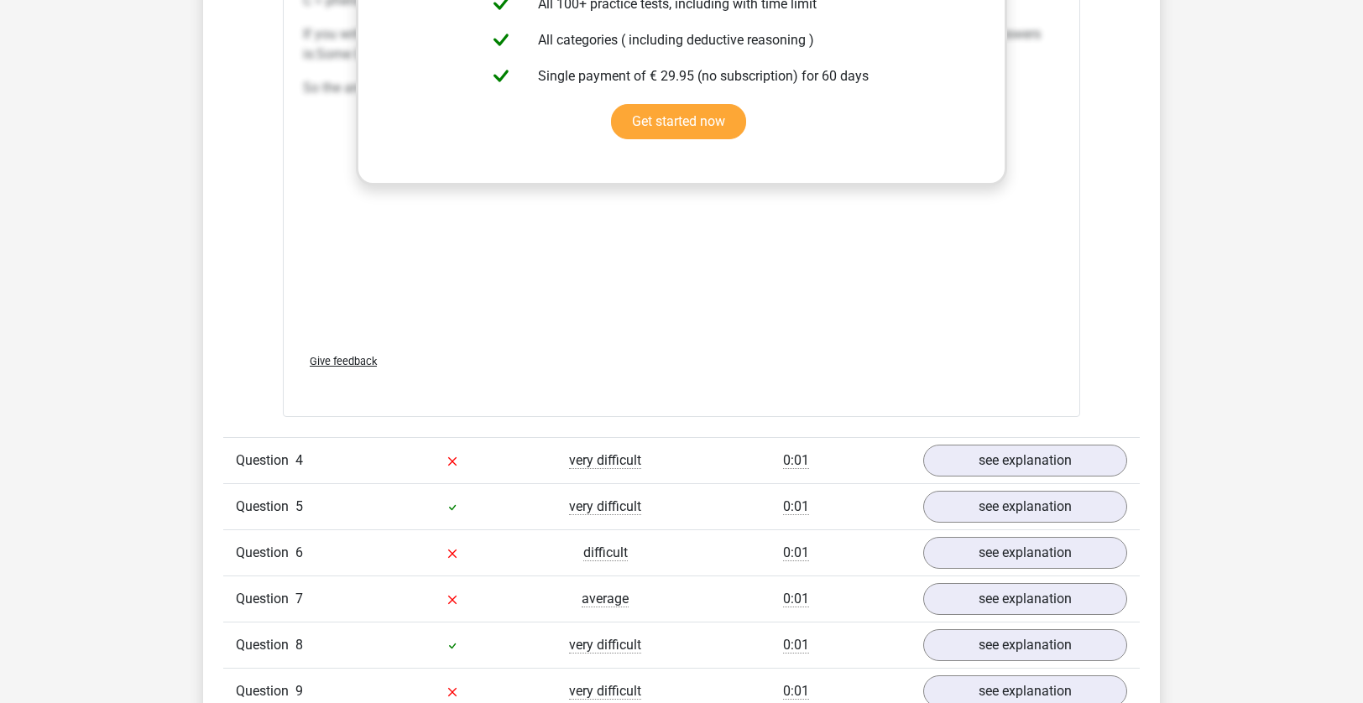
scroll to position [3506, 0]
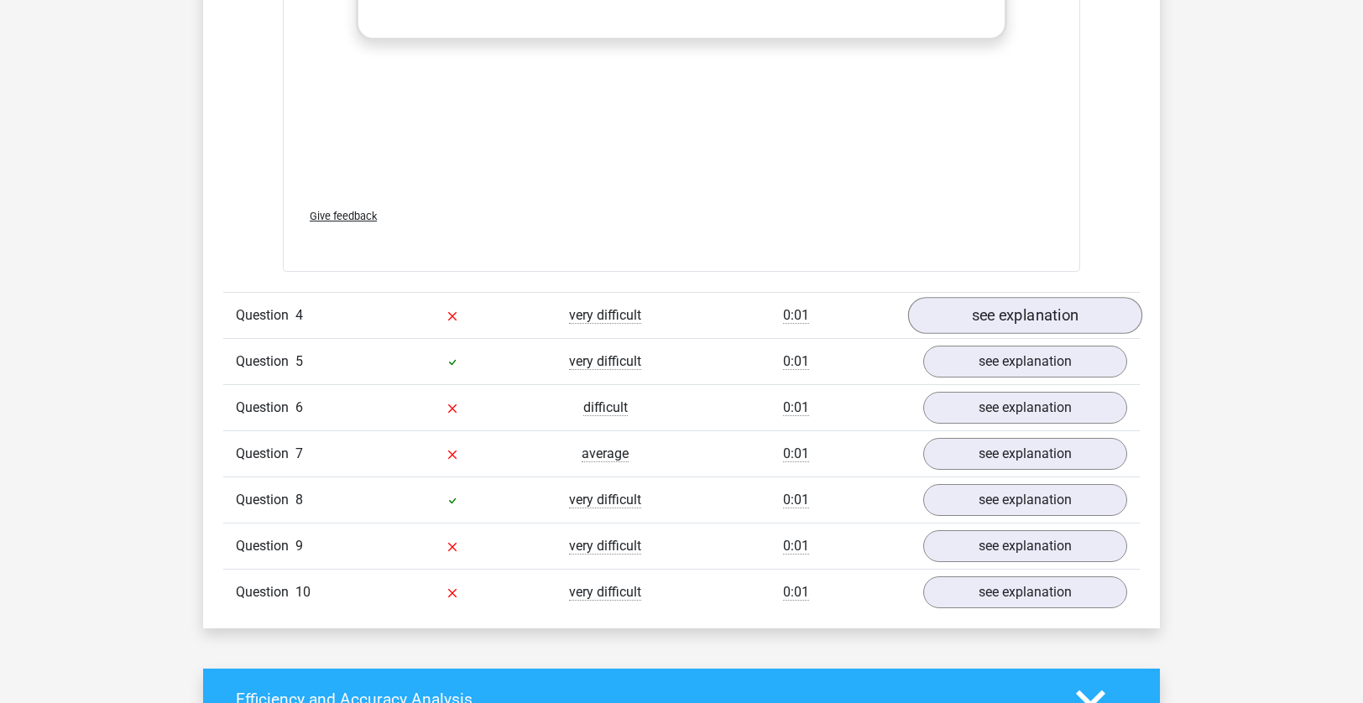
click at [973, 309] on link "see explanation" at bounding box center [1025, 316] width 234 height 37
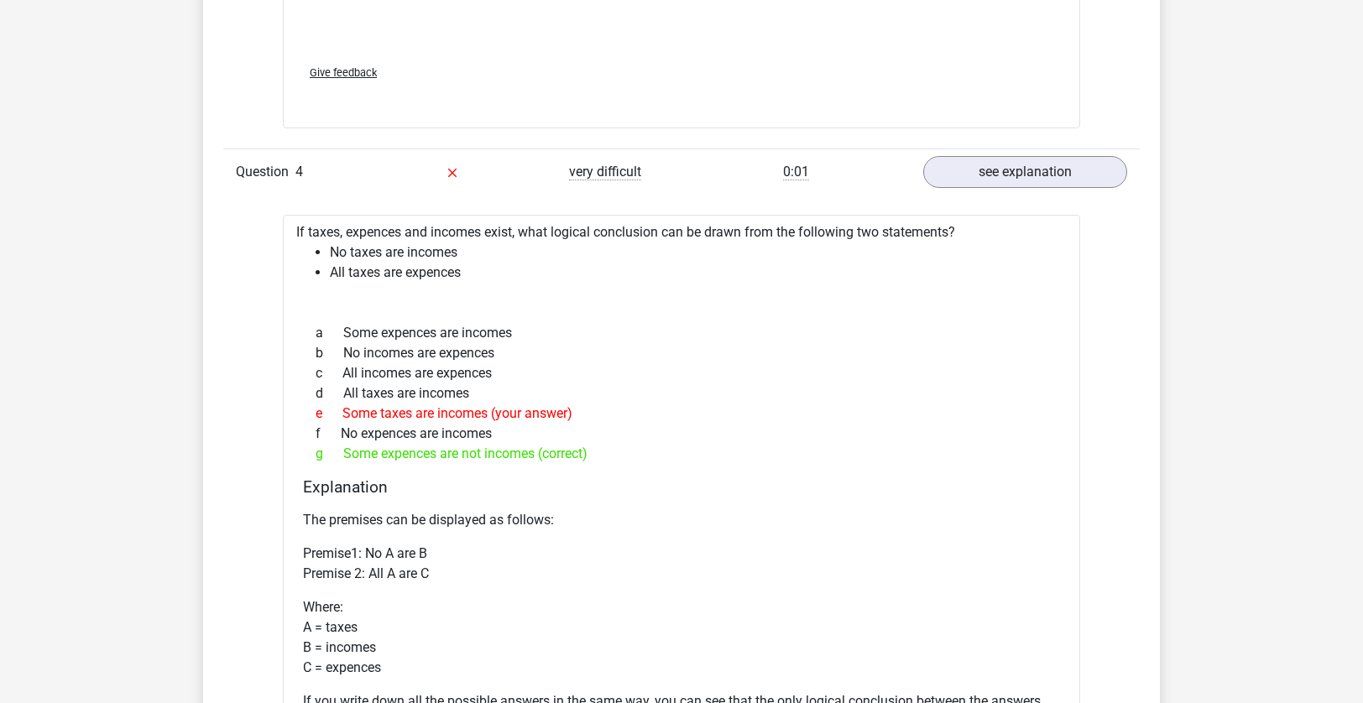
scroll to position [3650, 0]
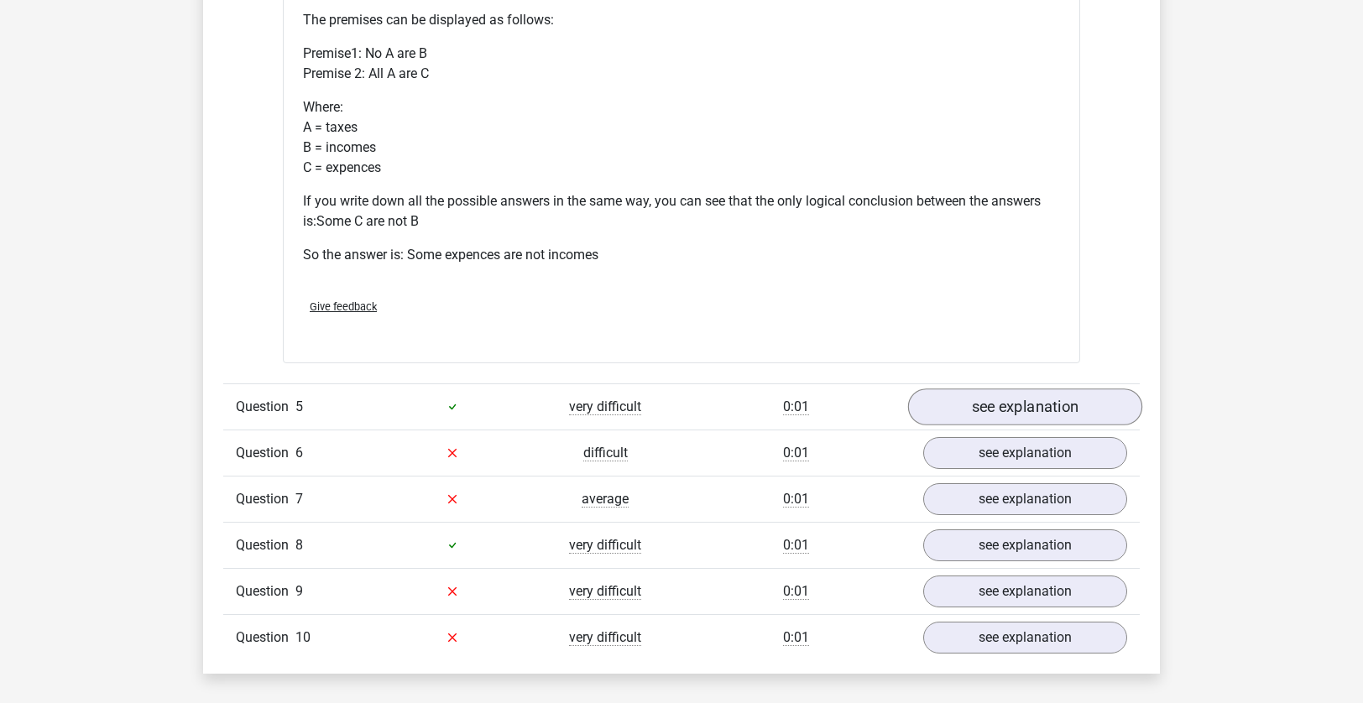
click at [938, 414] on link "see explanation" at bounding box center [1025, 407] width 234 height 37
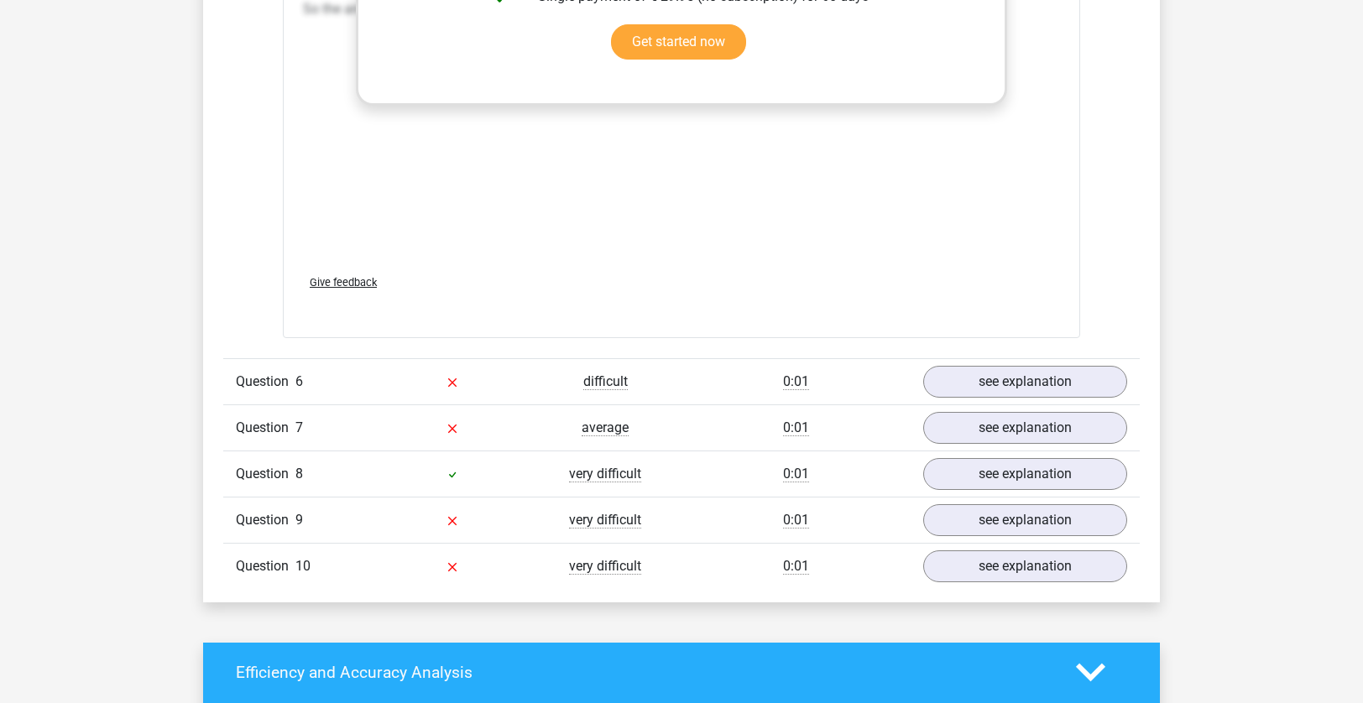
scroll to position [5196, 0]
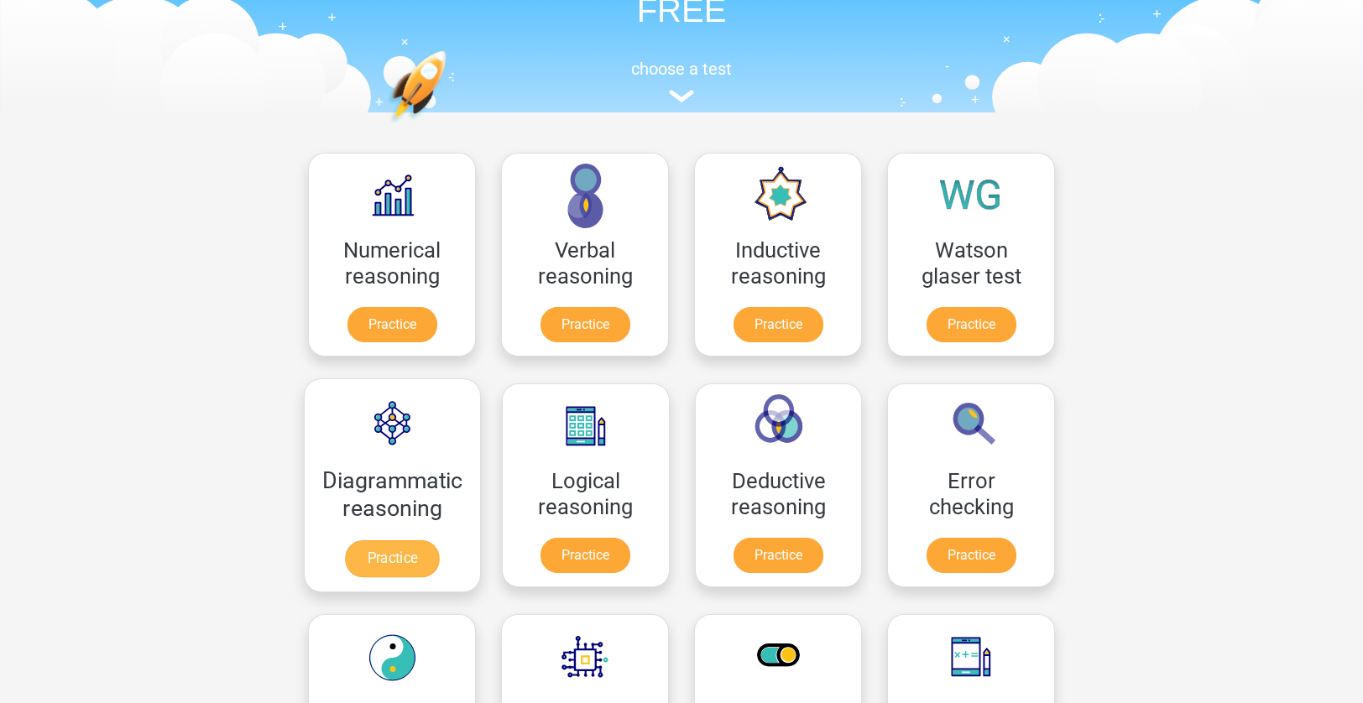
scroll to position [420, 0]
